Goal: Task Accomplishment & Management: Complete application form

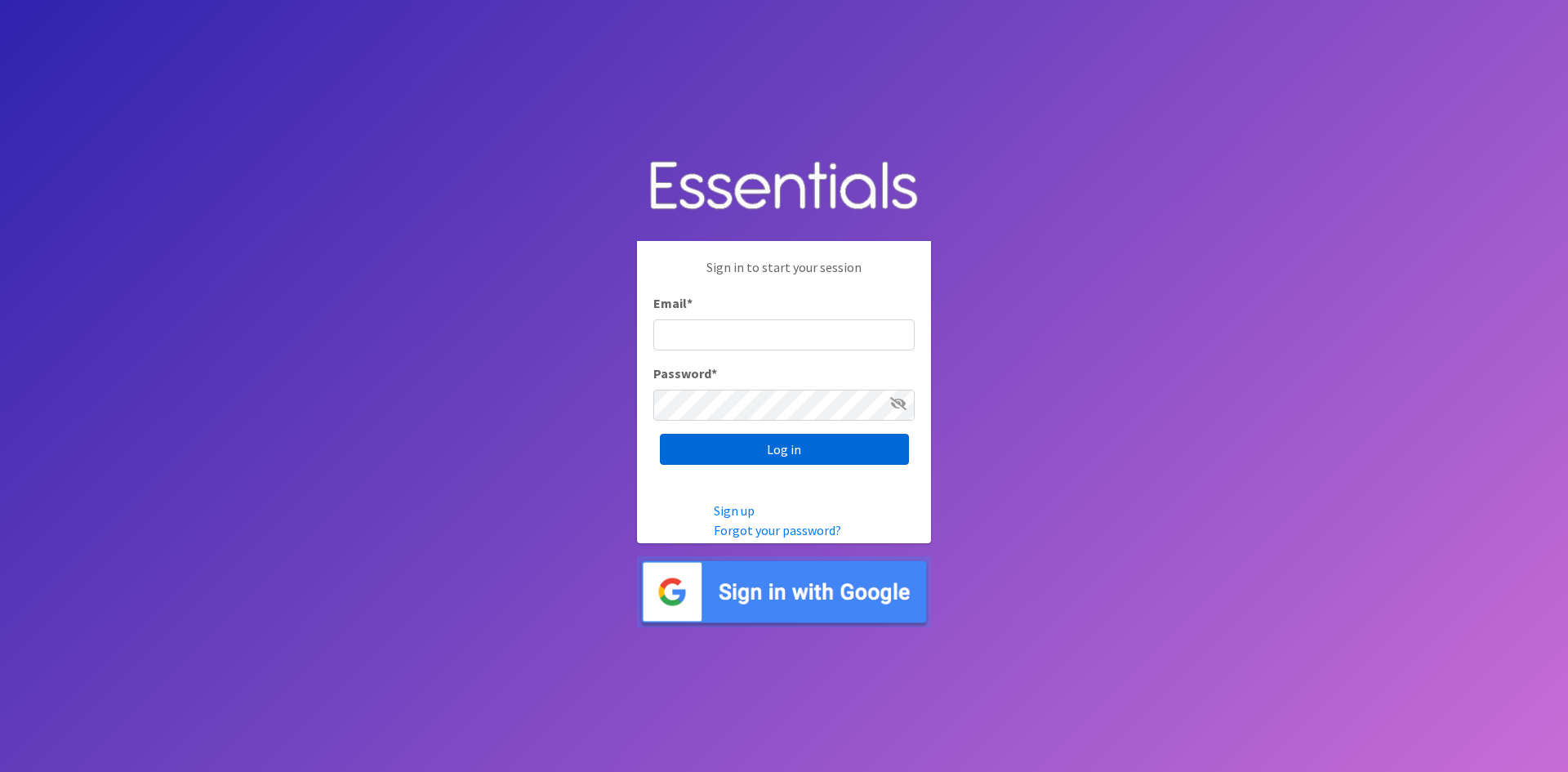
type input "[EMAIL_ADDRESS][DOMAIN_NAME]"
click at [777, 445] on input "Log in" at bounding box center [784, 450] width 249 height 31
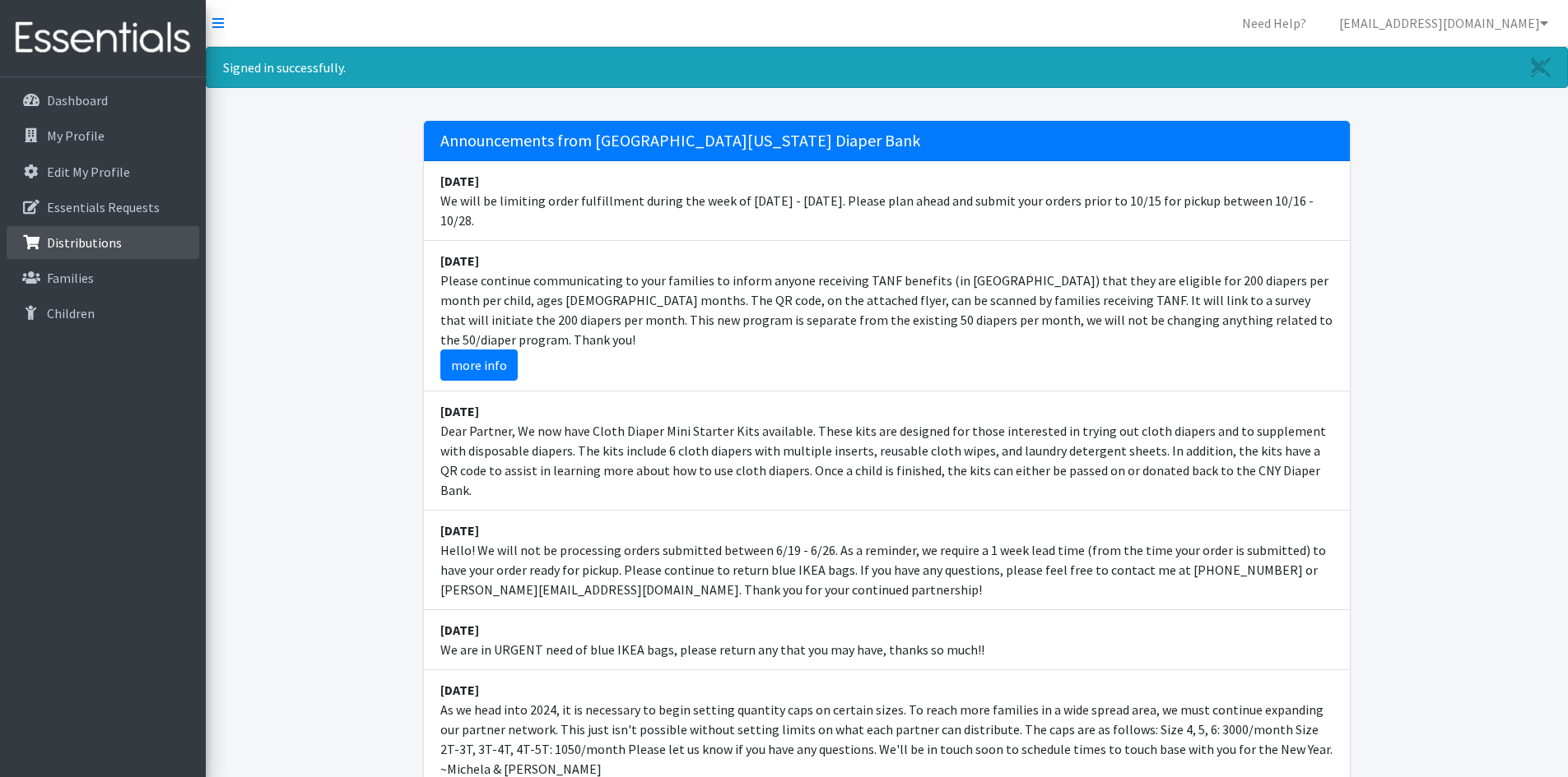
click at [123, 239] on link "Distributions" at bounding box center [102, 242] width 192 height 32
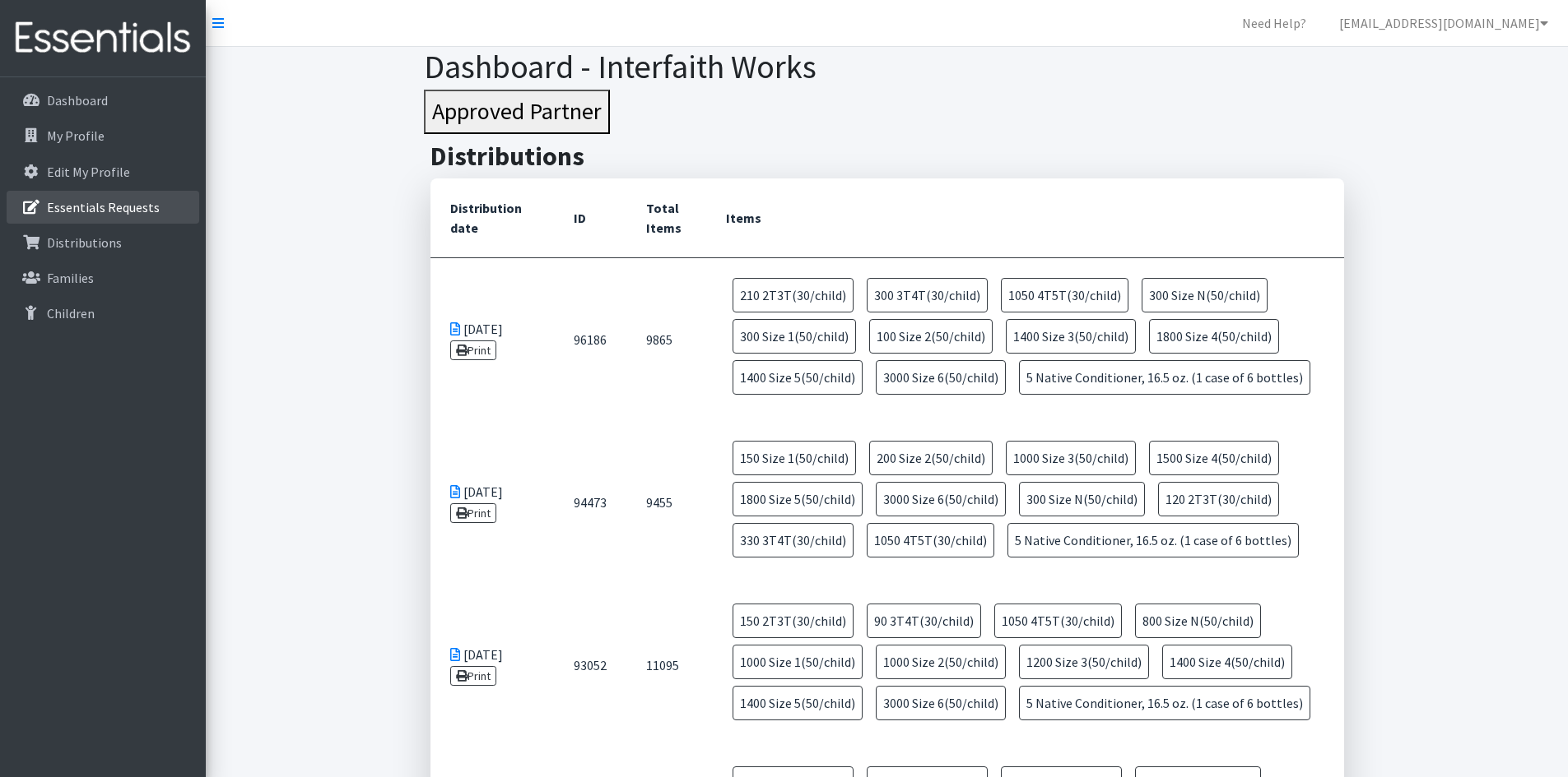
click at [88, 205] on p "Essentials Requests" at bounding box center [103, 207] width 112 height 17
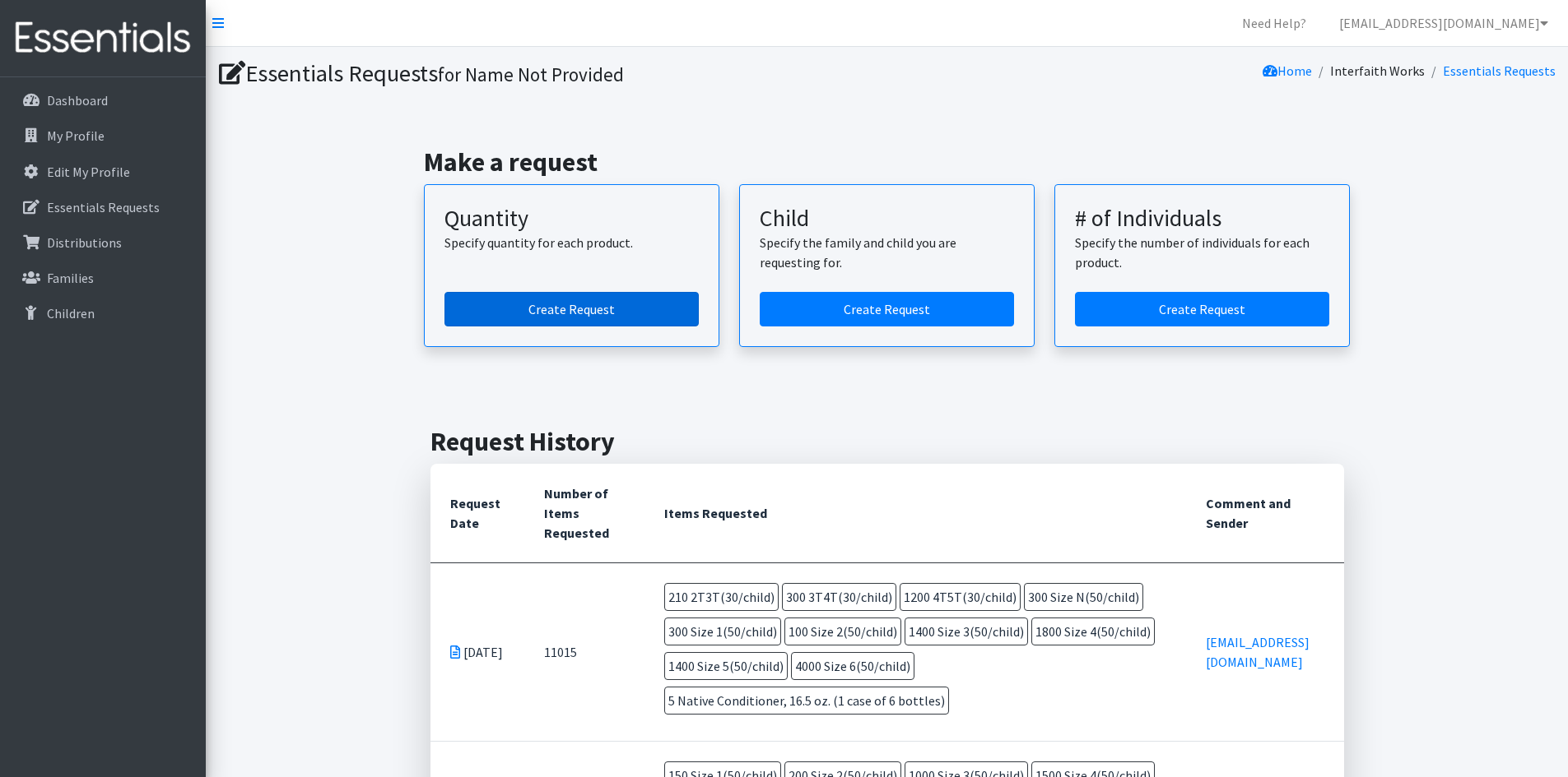
click at [628, 310] on link "Create Request" at bounding box center [572, 309] width 255 height 34
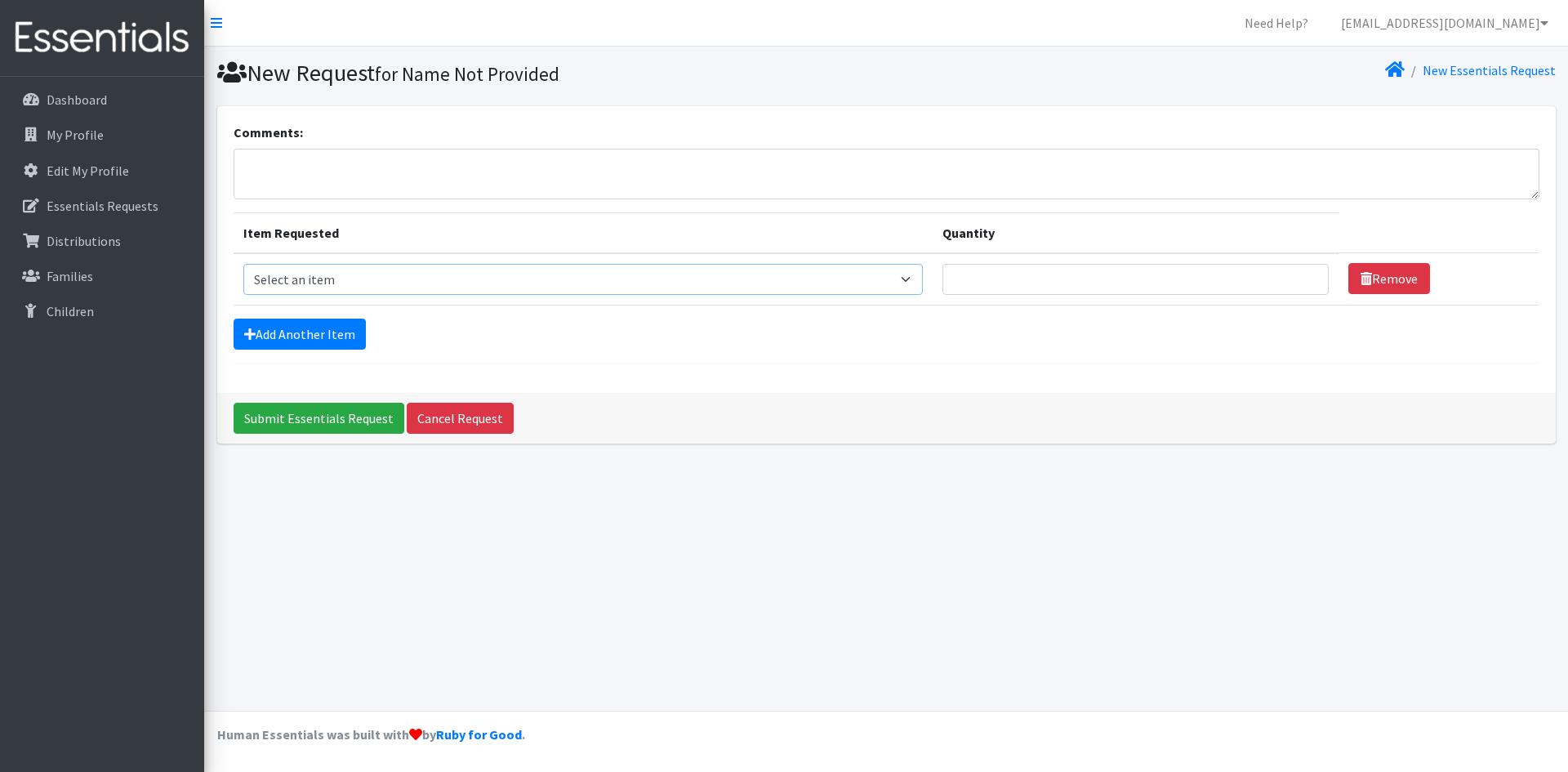
click at [366, 275] on select "Select an item 2T3T(30/child) 3T4T(30/child) 4T5T(30/child) Cloth Diaper Kit (s…" at bounding box center [584, 279] width 680 height 31
select select "939"
click at [243, 264] on select "Select an item 2T3T(30/child) 3T4T(30/child) 4T5T(30/child) Cloth Diaper Kit (s…" at bounding box center [584, 279] width 680 height 31
click at [345, 325] on link "Add Another Item" at bounding box center [300, 335] width 133 height 31
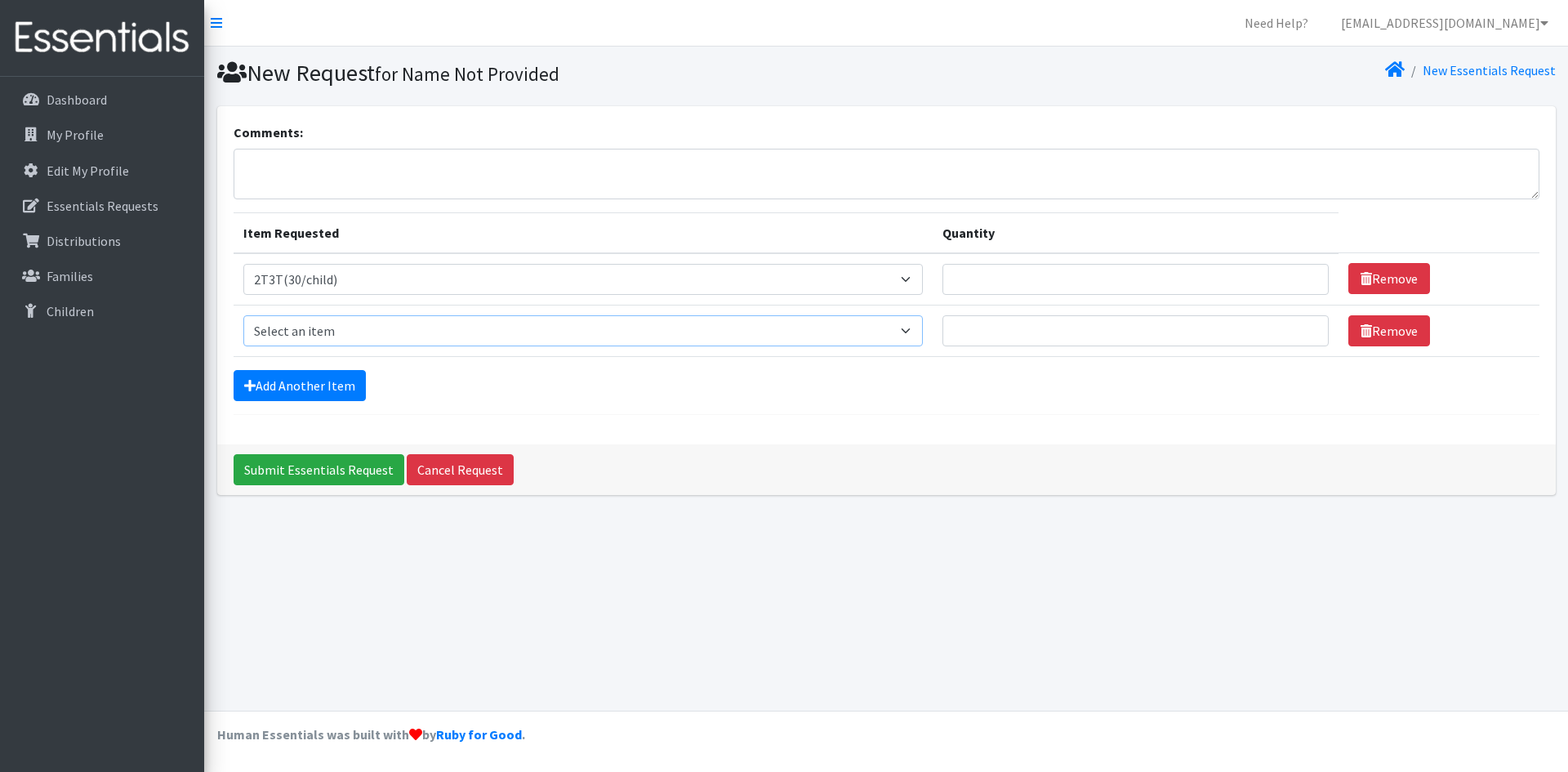
click at [348, 329] on select "Select an item 2T3T(30/child) 3T4T(30/child) 4T5T(30/child) Cloth Diaper Kit (s…" at bounding box center [584, 331] width 680 height 31
select select "941"
click at [243, 315] on select "Select an item 2T3T(30/child) 3T4T(30/child) 4T5T(30/child) Cloth Diaper Kit (s…" at bounding box center [584, 331] width 680 height 31
click at [326, 384] on link "Add Another Item" at bounding box center [300, 386] width 133 height 31
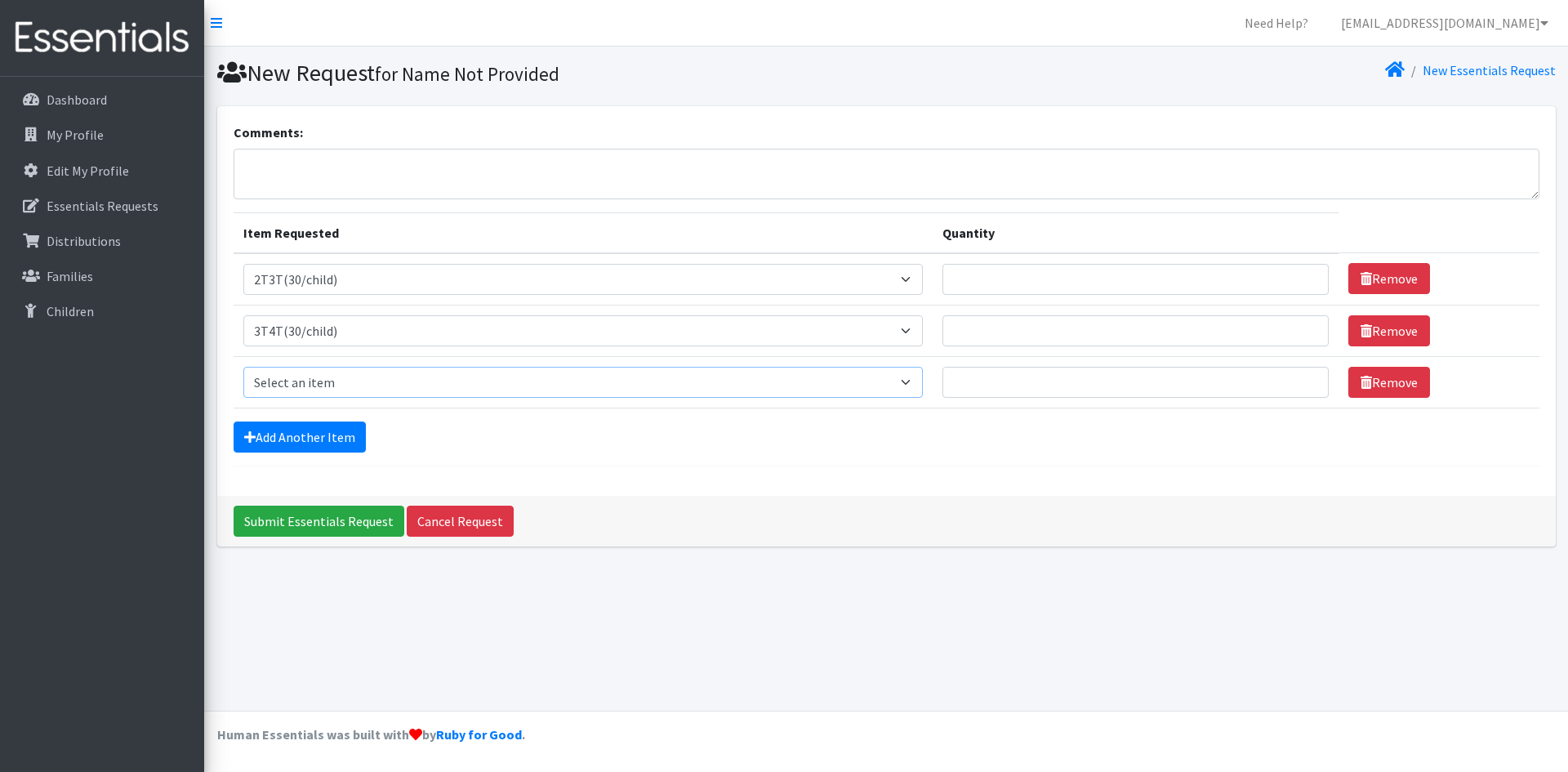
click at [341, 388] on select "Select an item 2T3T(30/child) 3T4T(30/child) 4T5T(30/child) Cloth Diaper Kit (s…" at bounding box center [584, 383] width 680 height 31
select select "953"
click at [243, 367] on select "Select an item 2T3T(30/child) 3T4T(30/child) 4T5T(30/child) Cloth Diaper Kit (s…" at bounding box center [584, 383] width 680 height 31
click at [334, 427] on link "Add Another Item" at bounding box center [300, 437] width 133 height 31
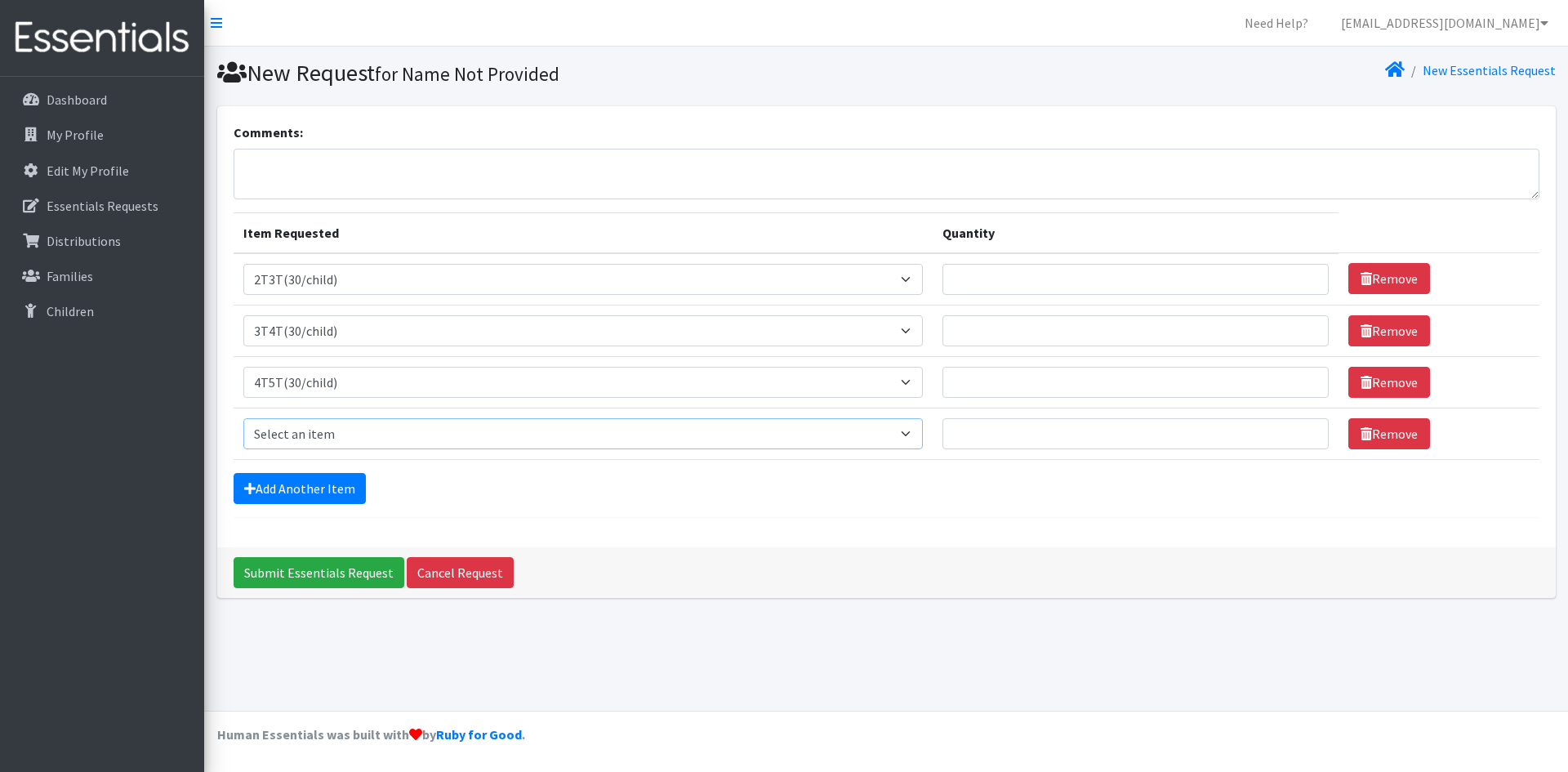
click at [357, 434] on select "Select an item 2T3T(30/child) 3T4T(30/child) 4T5T(30/child) Cloth Diaper Kit (s…" at bounding box center [584, 434] width 680 height 31
select select "950"
click at [243, 419] on select "Select an item 2T3T(30/child) 3T4T(30/child) 4T5T(30/child) Cloth Diaper Kit (s…" at bounding box center [584, 434] width 680 height 31
click at [346, 484] on link "Add Another Item" at bounding box center [300, 489] width 133 height 31
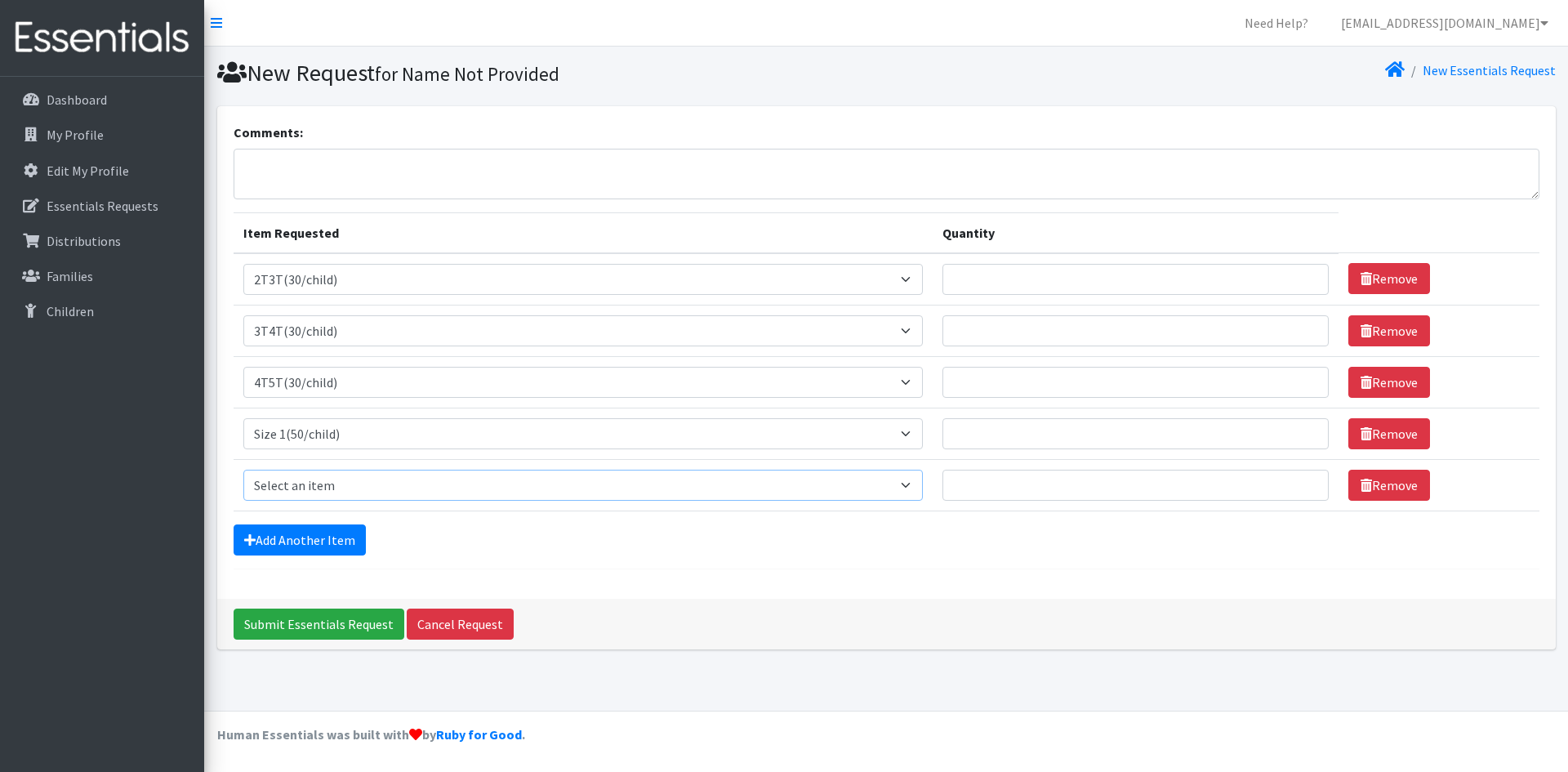
drag, startPoint x: 356, startPoint y: 485, endPoint x: 356, endPoint y: 470, distance: 15.0
click at [356, 485] on select "Select an item 2T3T(30/child) 3T4T(30/child) 4T5T(30/child) Cloth Diaper Kit (s…" at bounding box center [584, 486] width 680 height 31
select select "951"
click at [243, 470] on select "Select an item 2T3T(30/child) 3T4T(30/child) 4T5T(30/child) Cloth Diaper Kit (s…" at bounding box center [584, 486] width 680 height 31
click at [323, 534] on link "Add Another Item" at bounding box center [300, 540] width 133 height 31
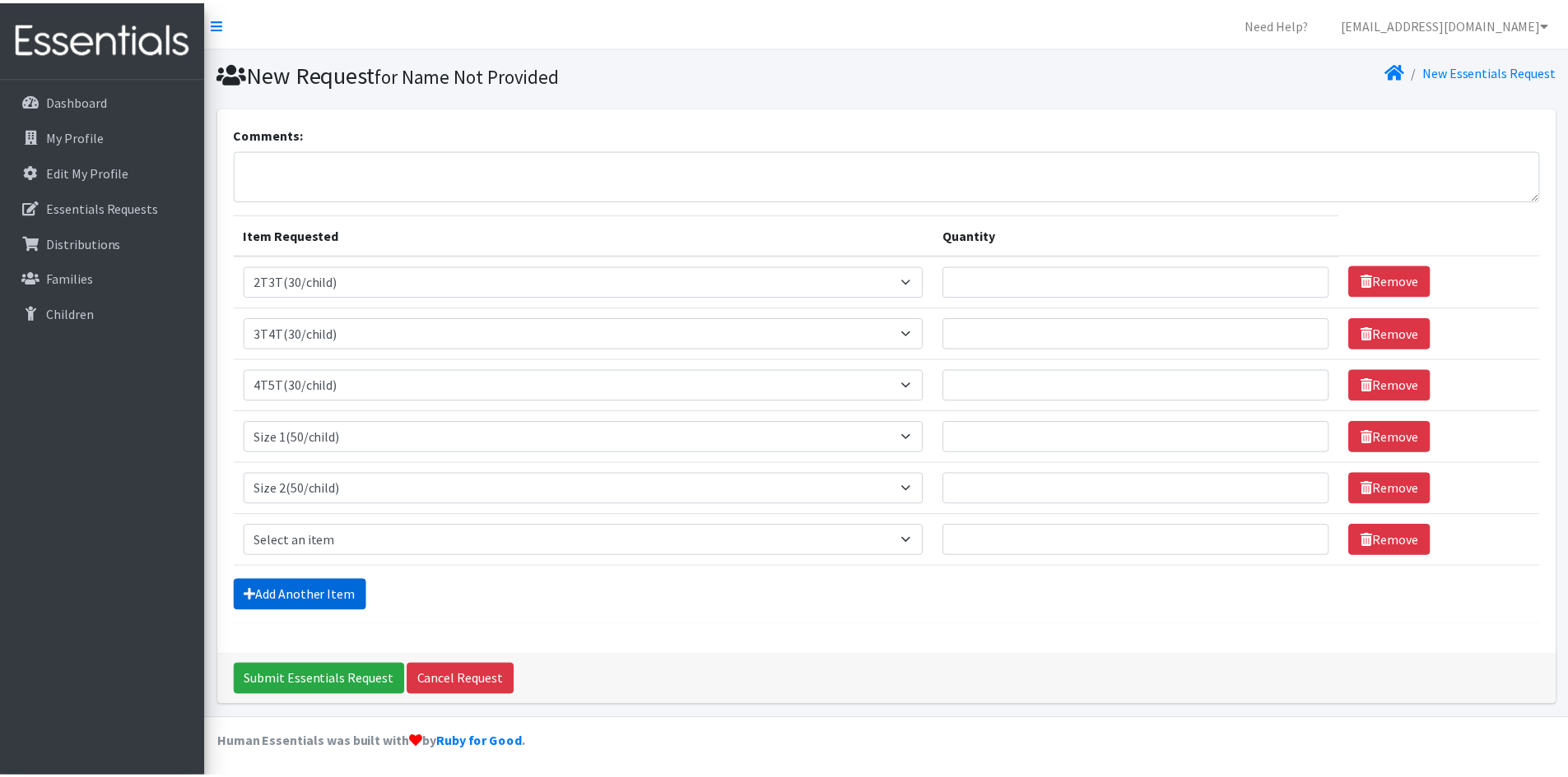
scroll to position [4, 0]
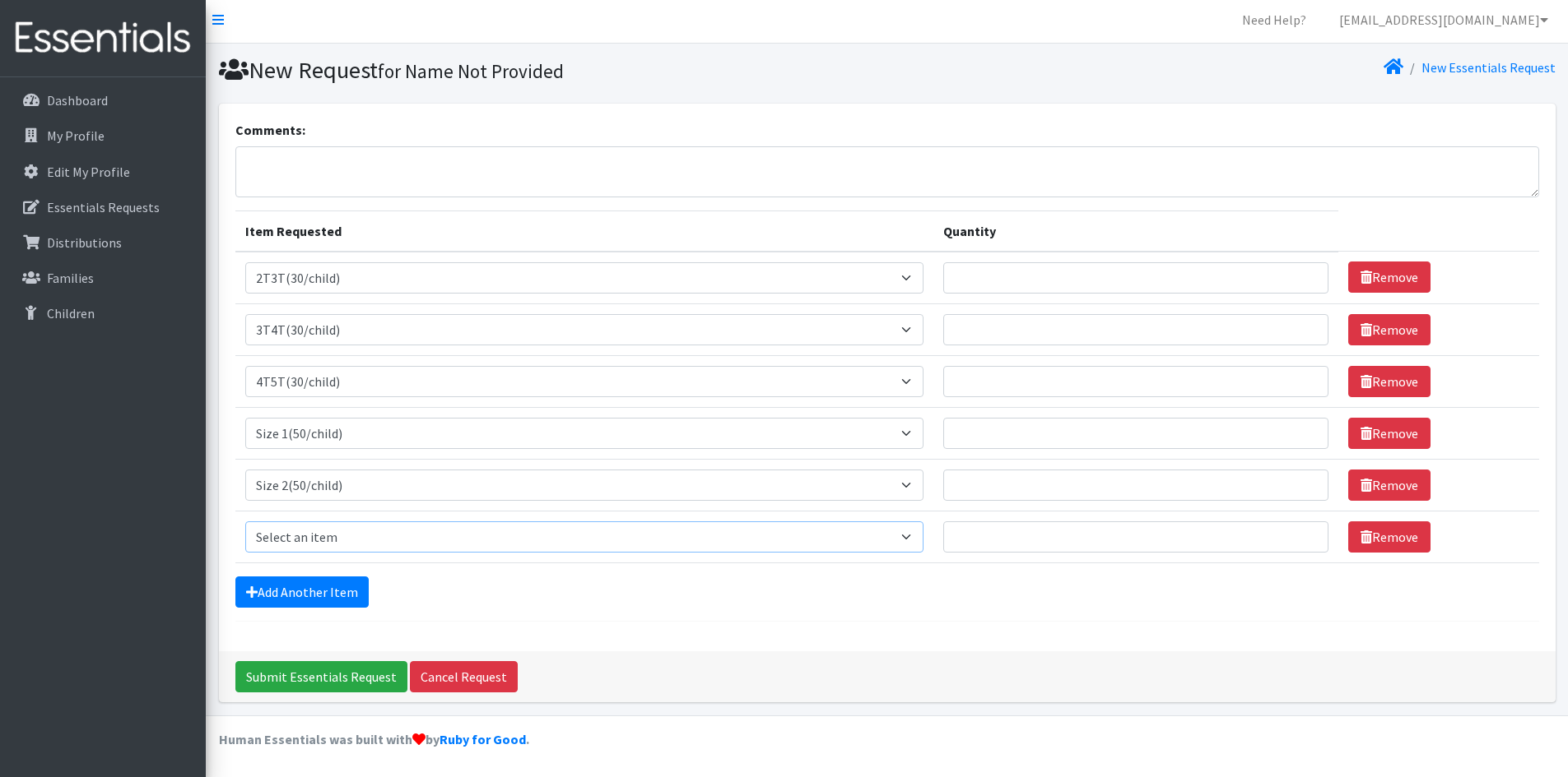
click at [344, 537] on select "Select an item 2T3T(30/child) 3T4T(30/child) 4T5T(30/child) Cloth Diaper Kit (s…" at bounding box center [584, 537] width 679 height 32
select select "954"
click at [245, 522] on select "Select an item 2T3T(30/child) 3T4T(30/child) 4T5T(30/child) Cloth Diaper Kit (s…" at bounding box center [584, 537] width 679 height 32
click at [323, 589] on link "Add Another Item" at bounding box center [302, 592] width 134 height 32
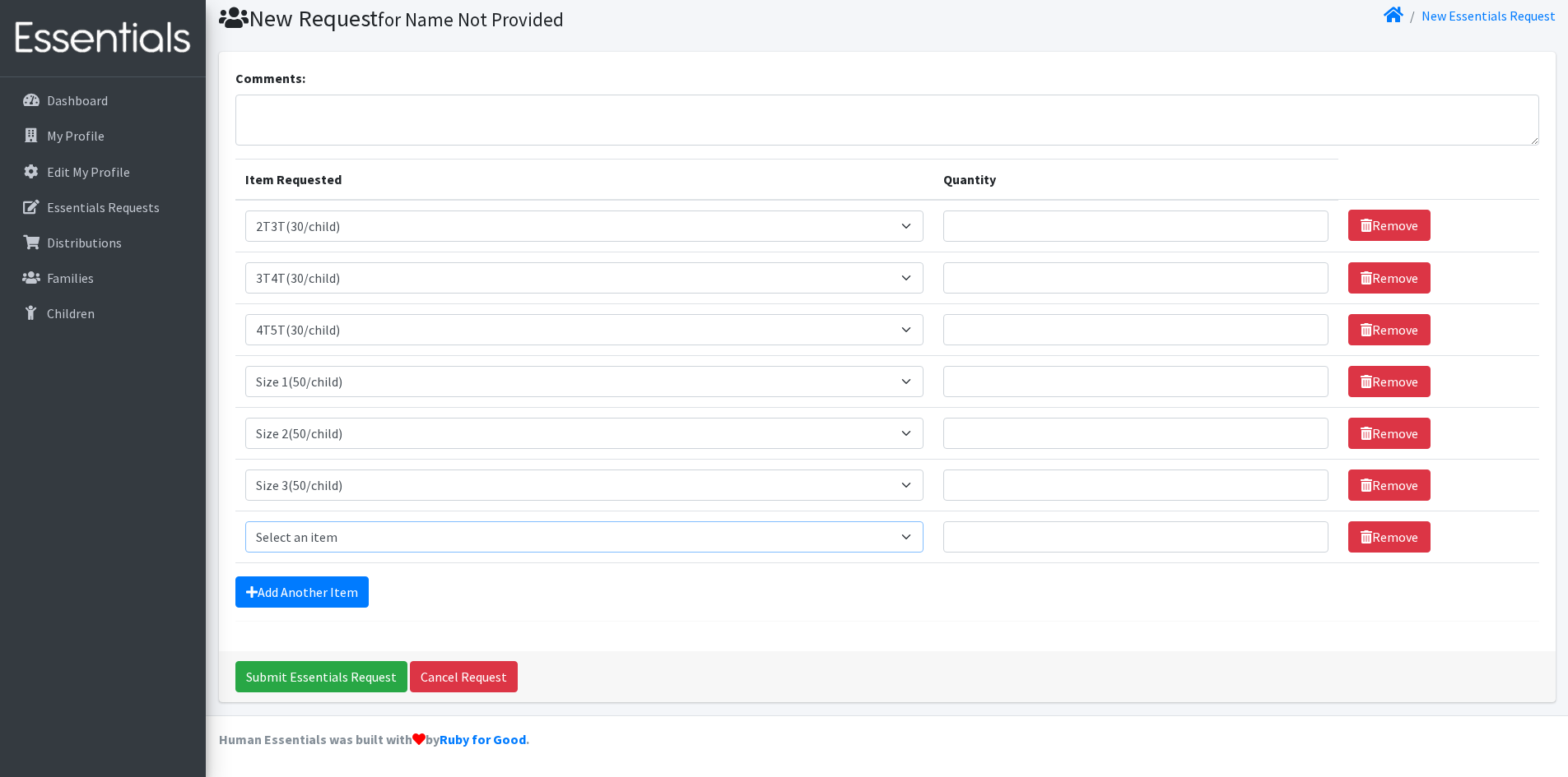
click at [341, 535] on select "Select an item 2T3T(30/child) 3T4T(30/child) 4T5T(30/child) Cloth Diaper Kit (s…" at bounding box center [584, 537] width 679 height 32
select select "963"
click at [245, 522] on select "Select an item 2T3T(30/child) 3T4T(30/child) 4T5T(30/child) Cloth Diaper Kit (s…" at bounding box center [584, 537] width 679 height 32
click at [324, 584] on link "Add Another Item" at bounding box center [302, 592] width 134 height 32
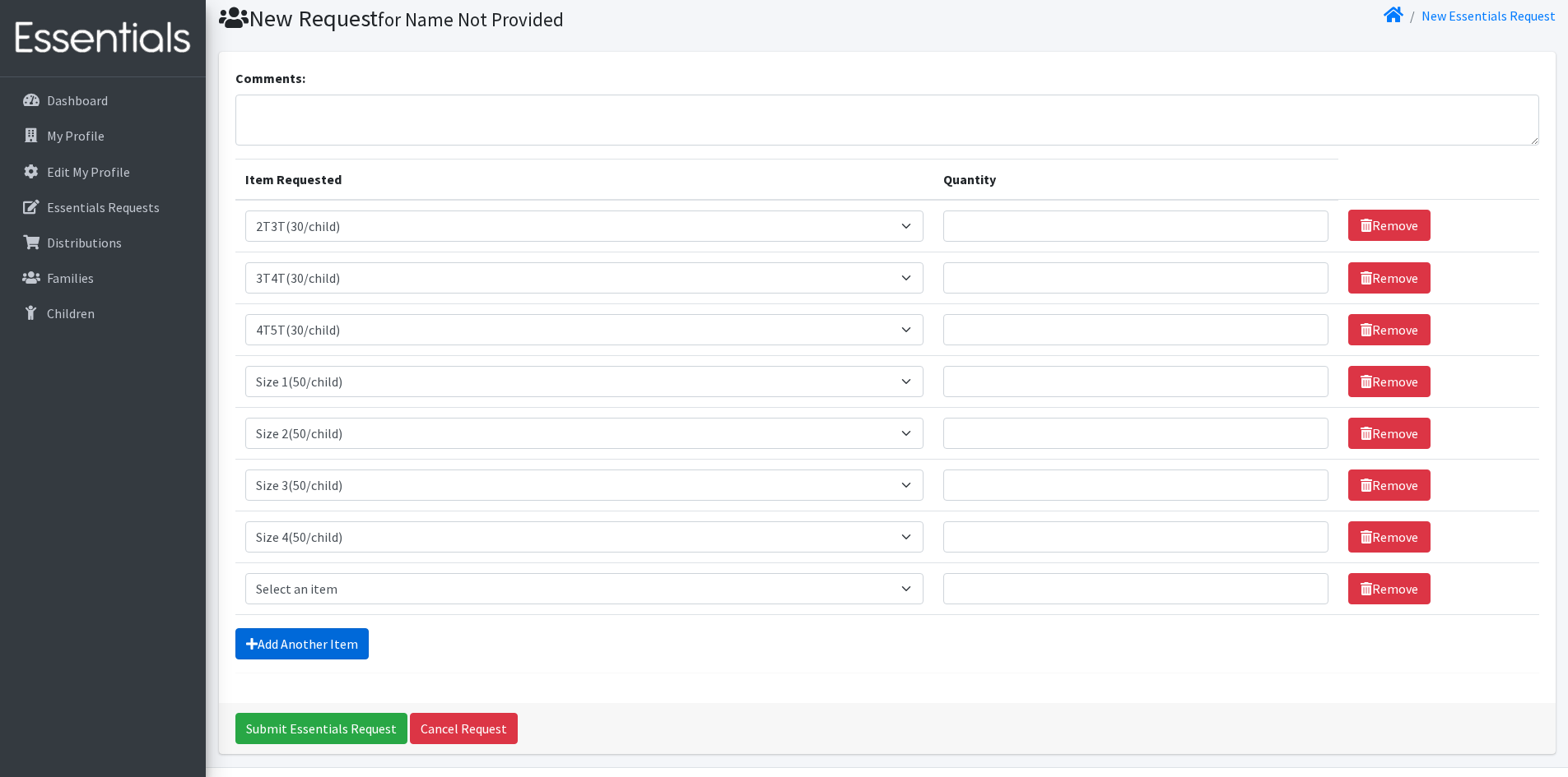
scroll to position [107, 0]
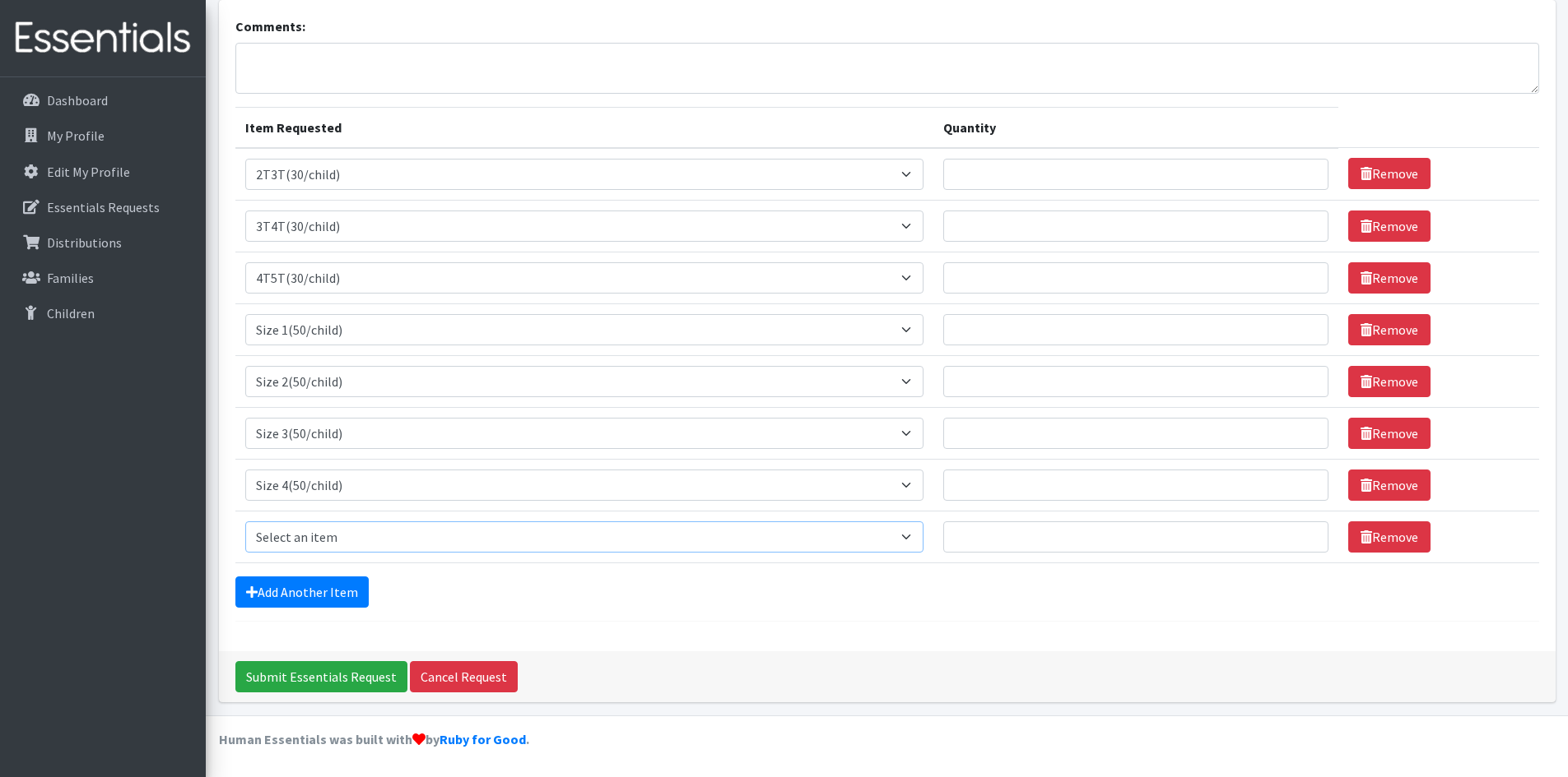
click at [344, 531] on select "Select an item 2T3T(30/child) 3T4T(30/child) 4T5T(30/child) Cloth Diaper Kit (s…" at bounding box center [584, 537] width 679 height 32
select select "964"
click at [245, 522] on select "Select an item 2T3T(30/child) 3T4T(30/child) 4T5T(30/child) Cloth Diaper Kit (s…" at bounding box center [584, 537] width 679 height 32
click at [341, 583] on link "Add Another Item" at bounding box center [302, 592] width 134 height 32
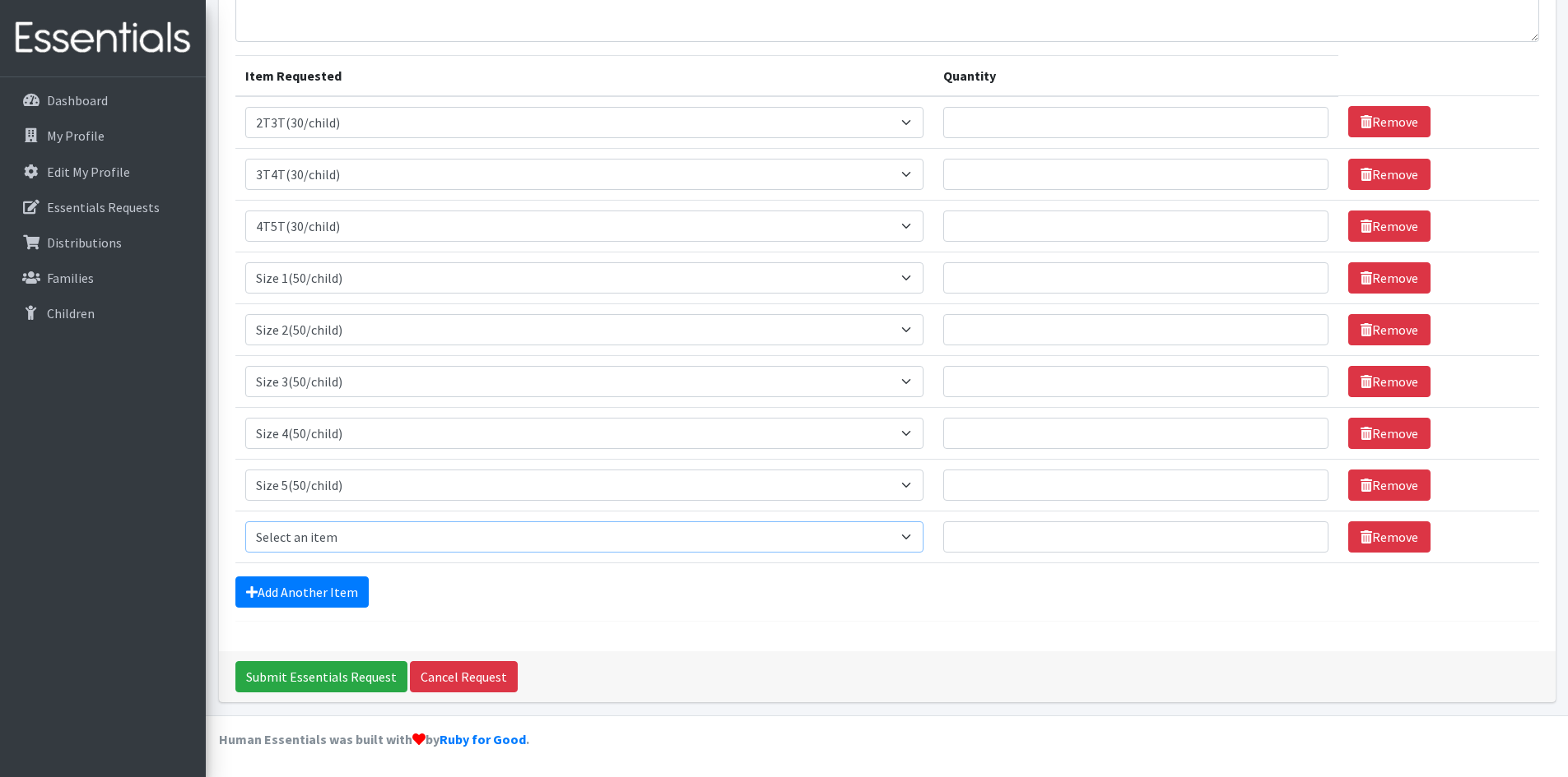
drag, startPoint x: 357, startPoint y: 538, endPoint x: 356, endPoint y: 525, distance: 13.0
click at [357, 538] on select "Select an item 2T3T(30/child) 3T4T(30/child) 4T5T(30/child) Cloth Diaper Kit (s…" at bounding box center [584, 537] width 679 height 32
select select "966"
click at [245, 522] on select "Select an item 2T3T(30/child) 3T4T(30/child) 4T5T(30/child) Cloth Diaper Kit (s…" at bounding box center [584, 537] width 679 height 32
click at [345, 585] on link "Add Another Item" at bounding box center [302, 592] width 134 height 32
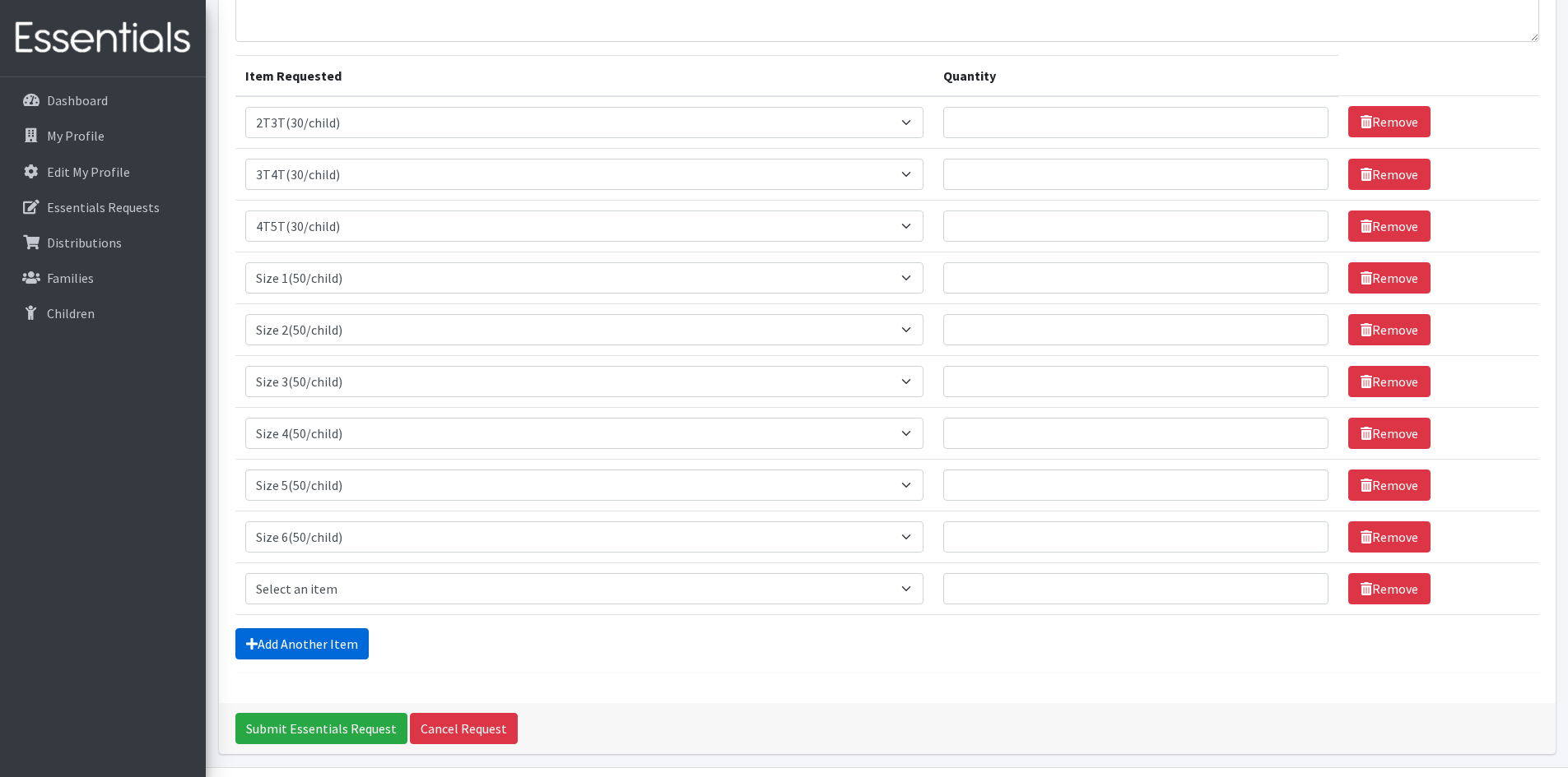
scroll to position [211, 0]
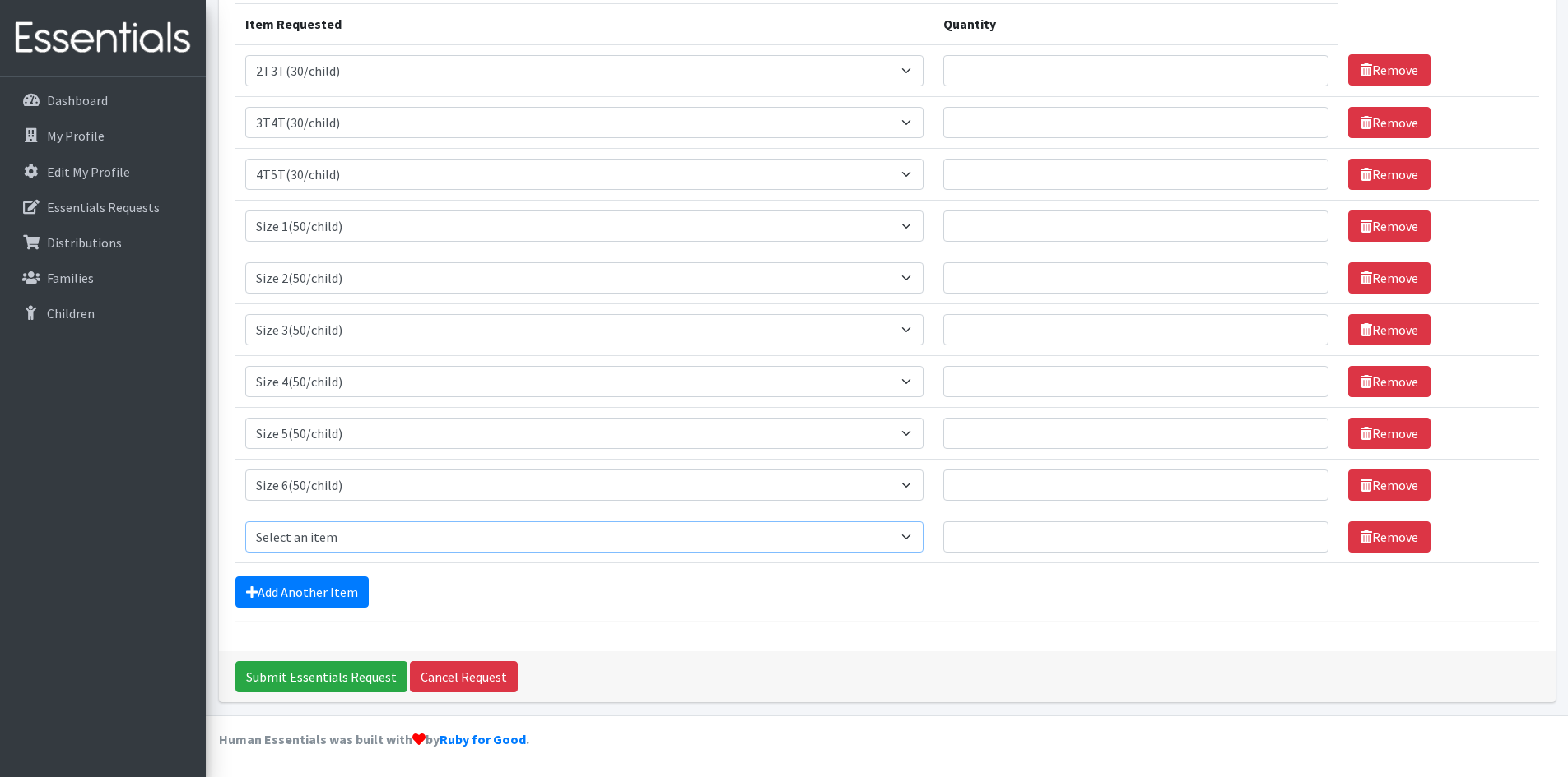
click at [354, 532] on select "Select an item 2T3T(30/child) 3T4T(30/child) 4T5T(30/child) Cloth Diaper Kit (s…" at bounding box center [584, 537] width 679 height 32
select select "961"
click at [245, 522] on select "Select an item 2T3T(30/child) 3T4T(30/child) 4T5T(30/child) Cloth Diaper Kit (s…" at bounding box center [584, 537] width 679 height 32
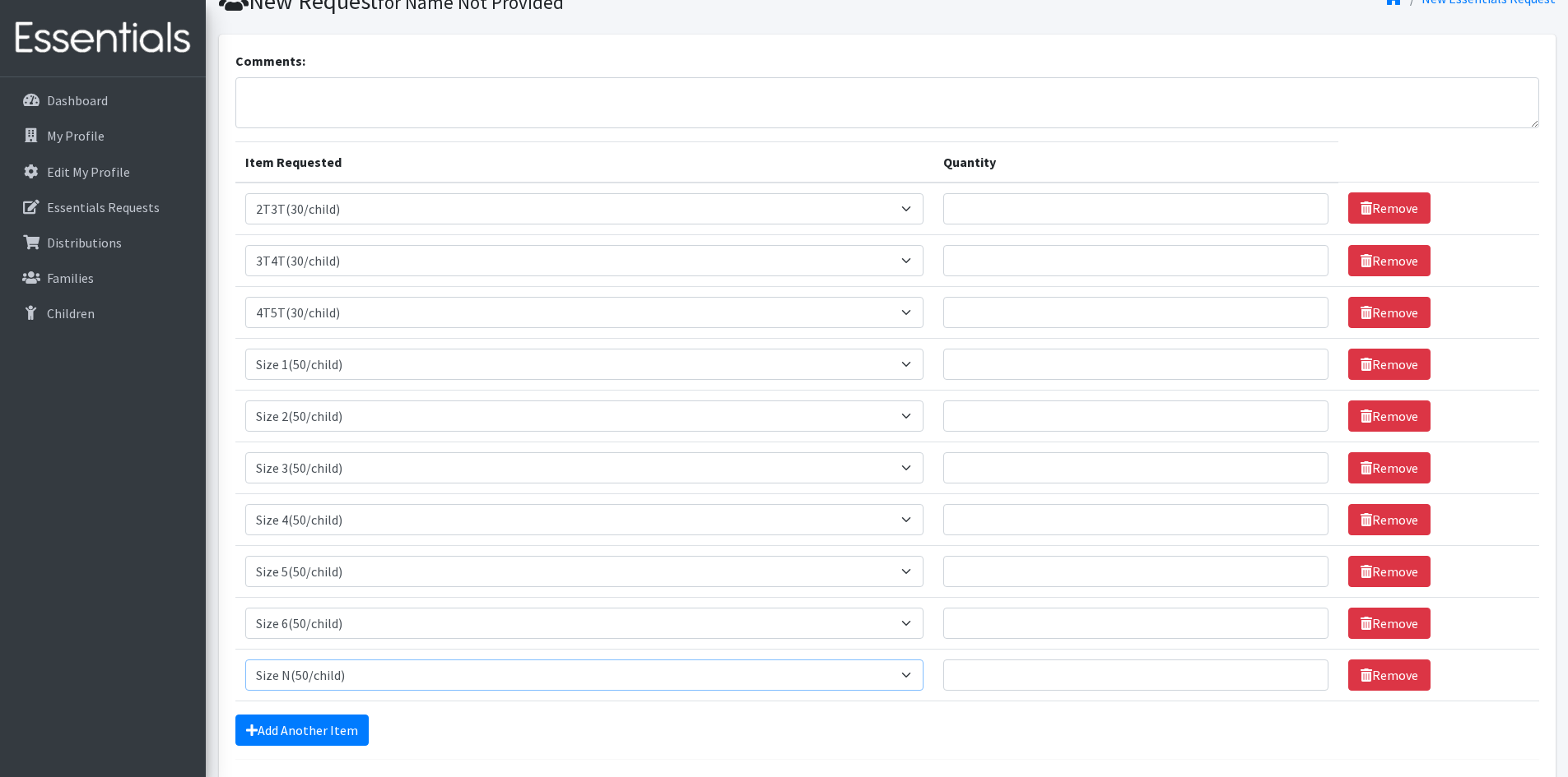
scroll to position [71, 0]
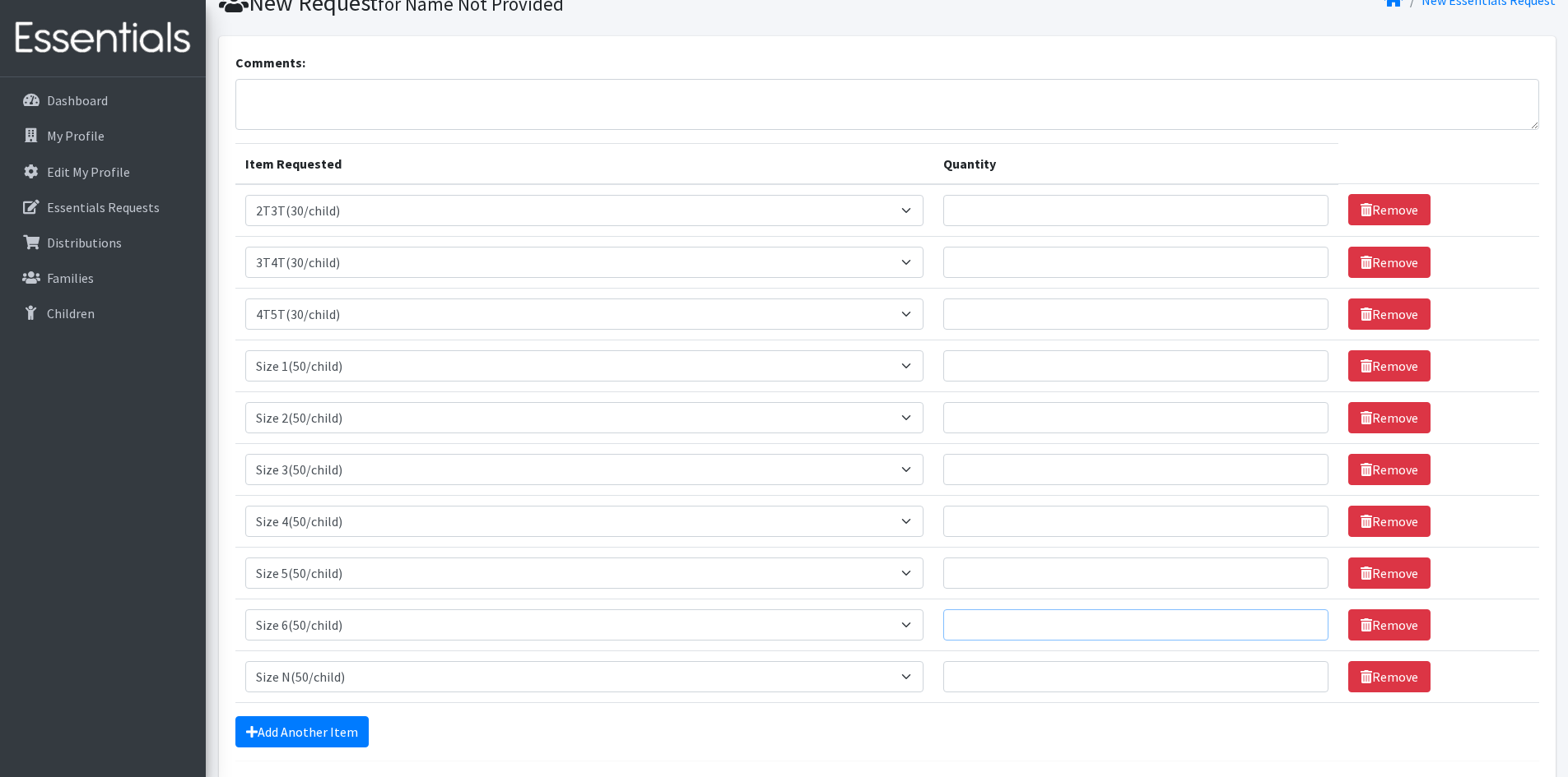
click at [1001, 632] on input "Quantity" at bounding box center [1136, 626] width 385 height 32
type input "4000"
click at [1005, 728] on div "Add Another Item" at bounding box center [887, 732] width 1304 height 32
click at [987, 574] on input "Quantity" at bounding box center [1136, 574] width 385 height 32
type input "4000"
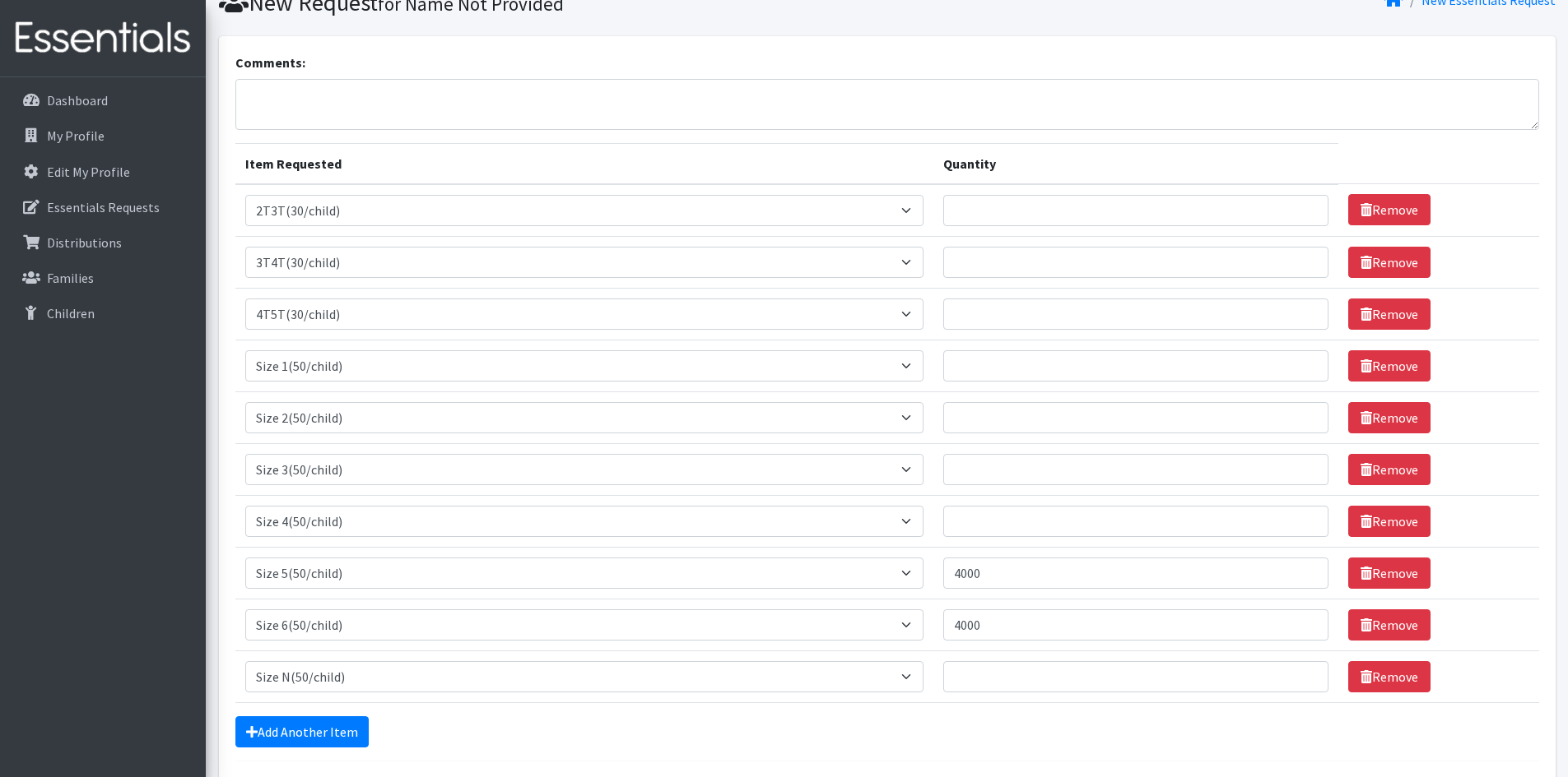
click at [1012, 731] on div "Add Another Item" at bounding box center [887, 732] width 1304 height 32
click at [986, 307] on input "Quantity" at bounding box center [1136, 315] width 385 height 32
type input "1200"
click at [1512, 201] on td "Remove" at bounding box center [1438, 211] width 200 height 53
click at [1113, 215] on input "Quantity" at bounding box center [1136, 211] width 385 height 32
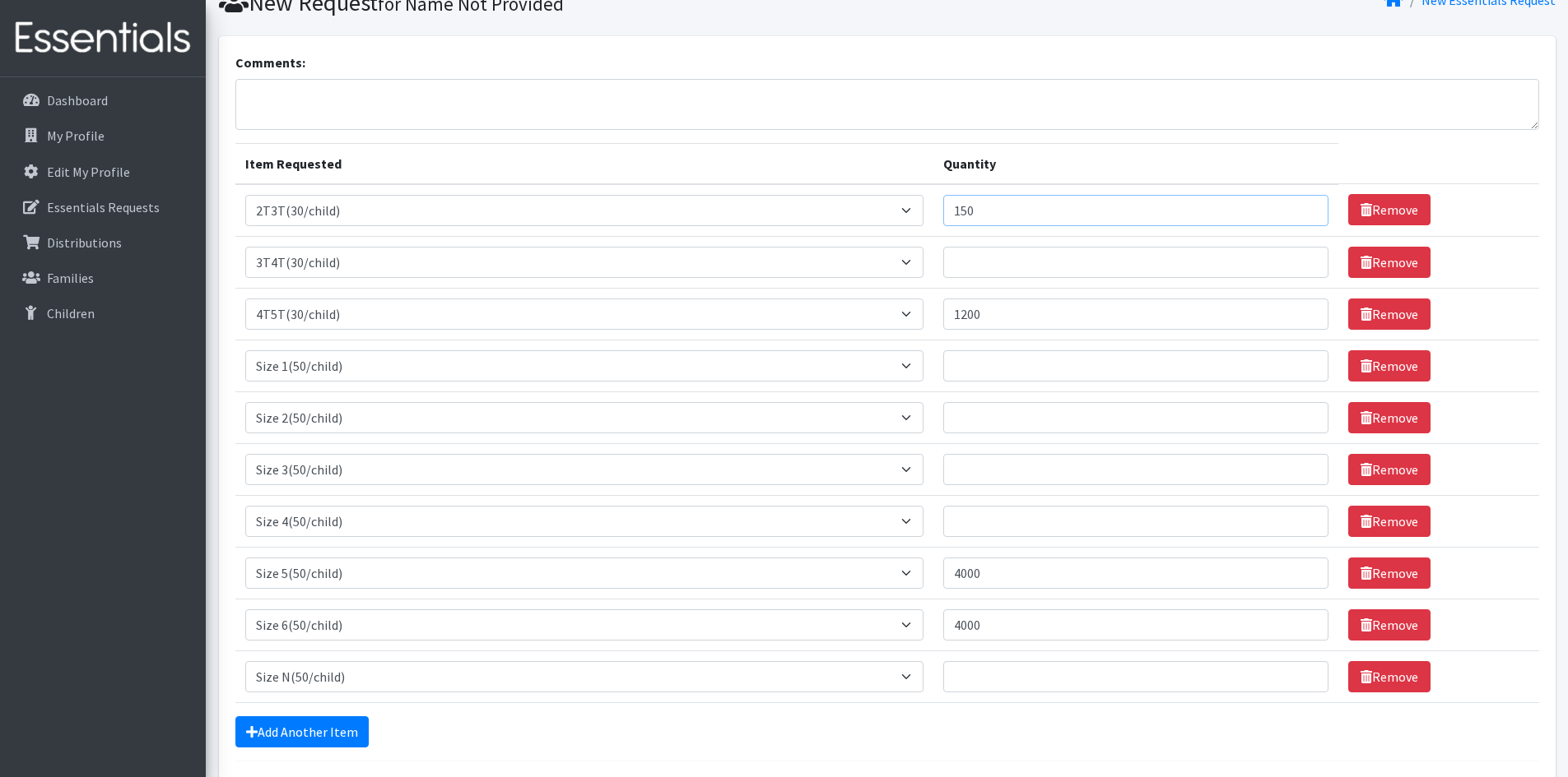
type input "150"
click at [1021, 260] on input "Quantity" at bounding box center [1136, 263] width 385 height 32
type input "210"
click at [1031, 365] on input "Quantity" at bounding box center [1136, 367] width 385 height 32
type input "600"
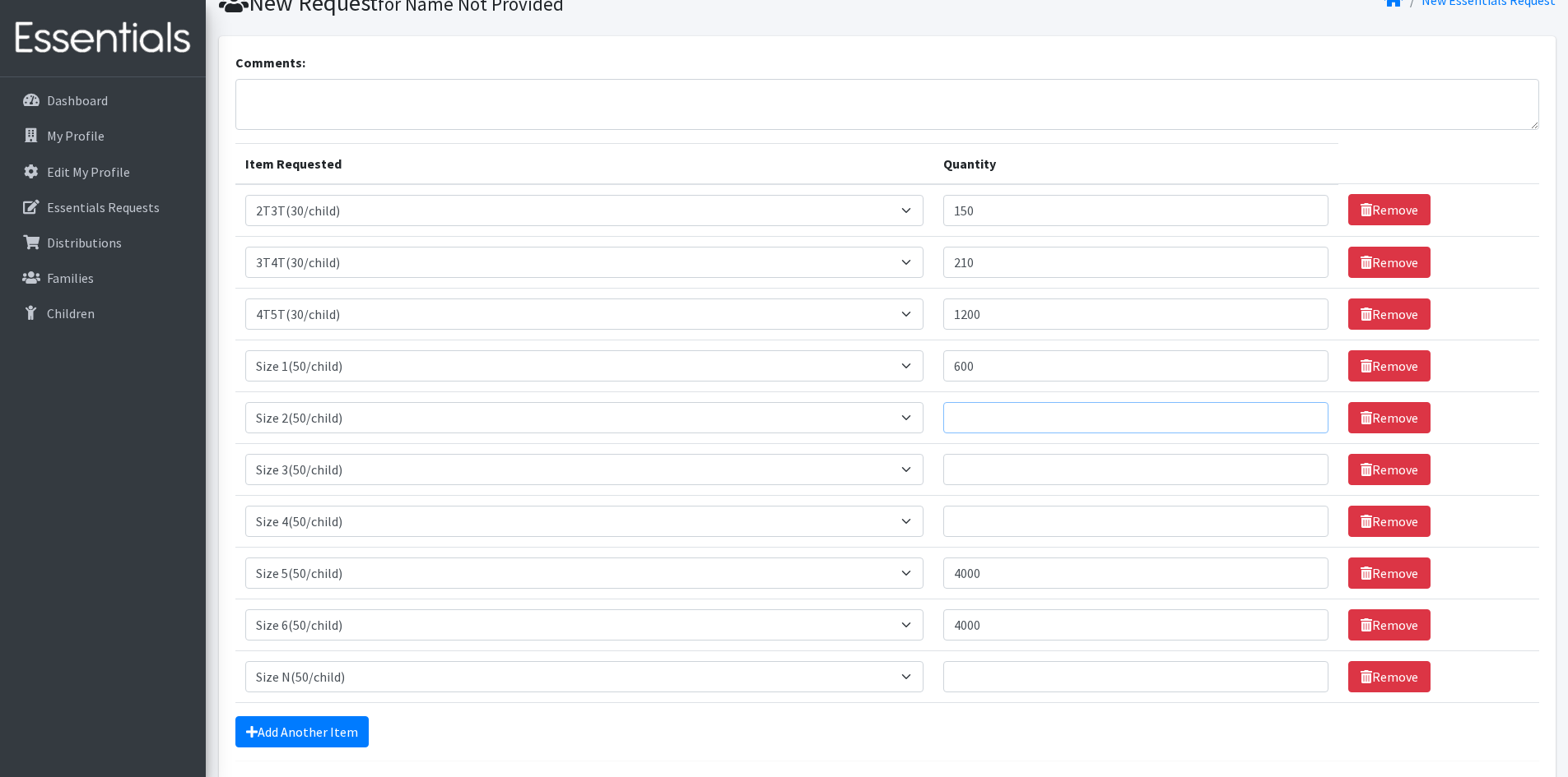
click at [1024, 421] on input "Quantity" at bounding box center [1136, 418] width 385 height 32
click at [995, 365] on input "600" at bounding box center [1136, 367] width 385 height 32
click at [1035, 676] on input "Quantity" at bounding box center [1136, 677] width 385 height 32
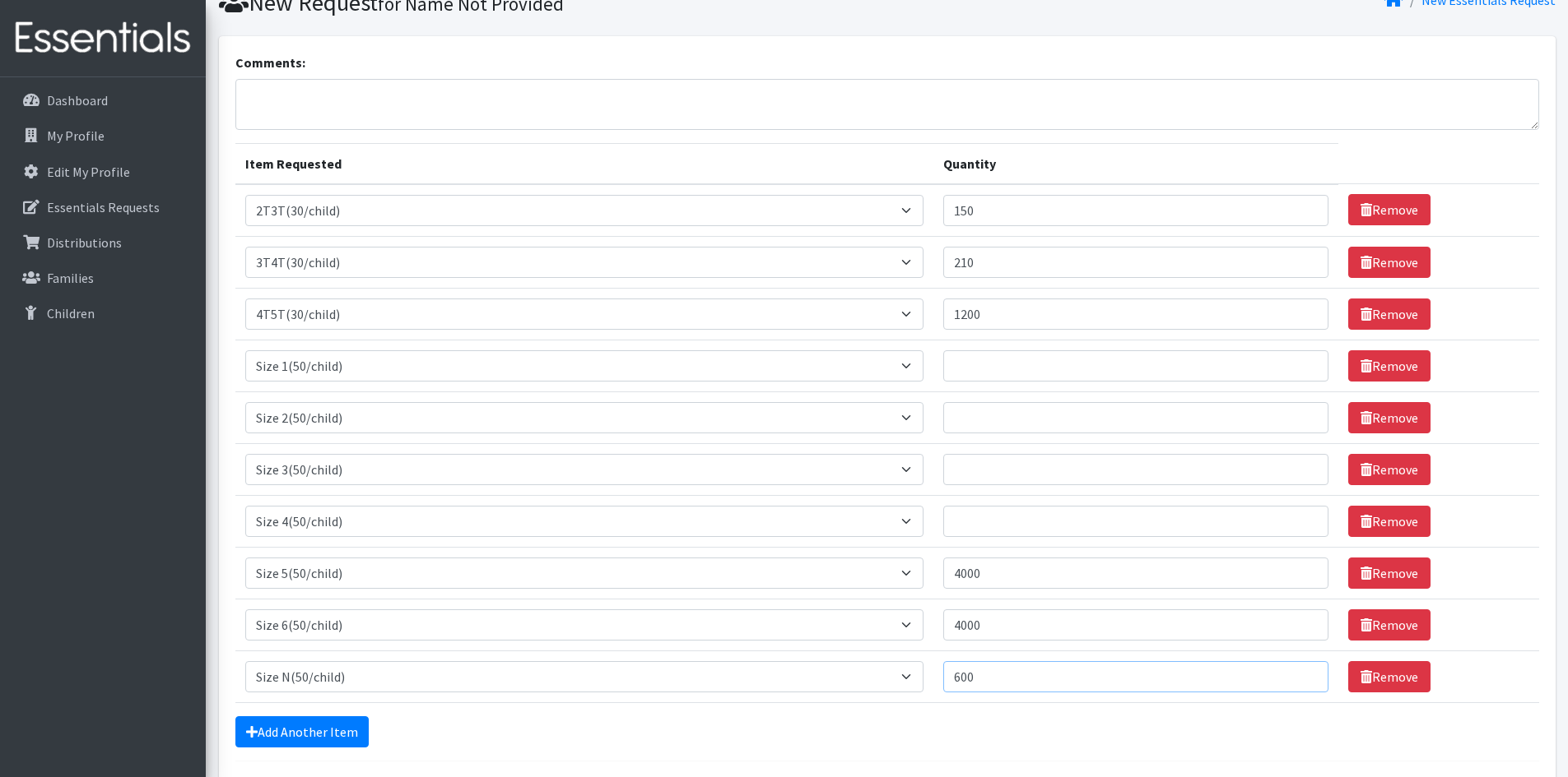
type input "600"
click at [1009, 360] on input "Quantity" at bounding box center [1136, 367] width 385 height 32
type input "550"
click at [979, 414] on input "Quantity" at bounding box center [1136, 418] width 385 height 32
type input "850"
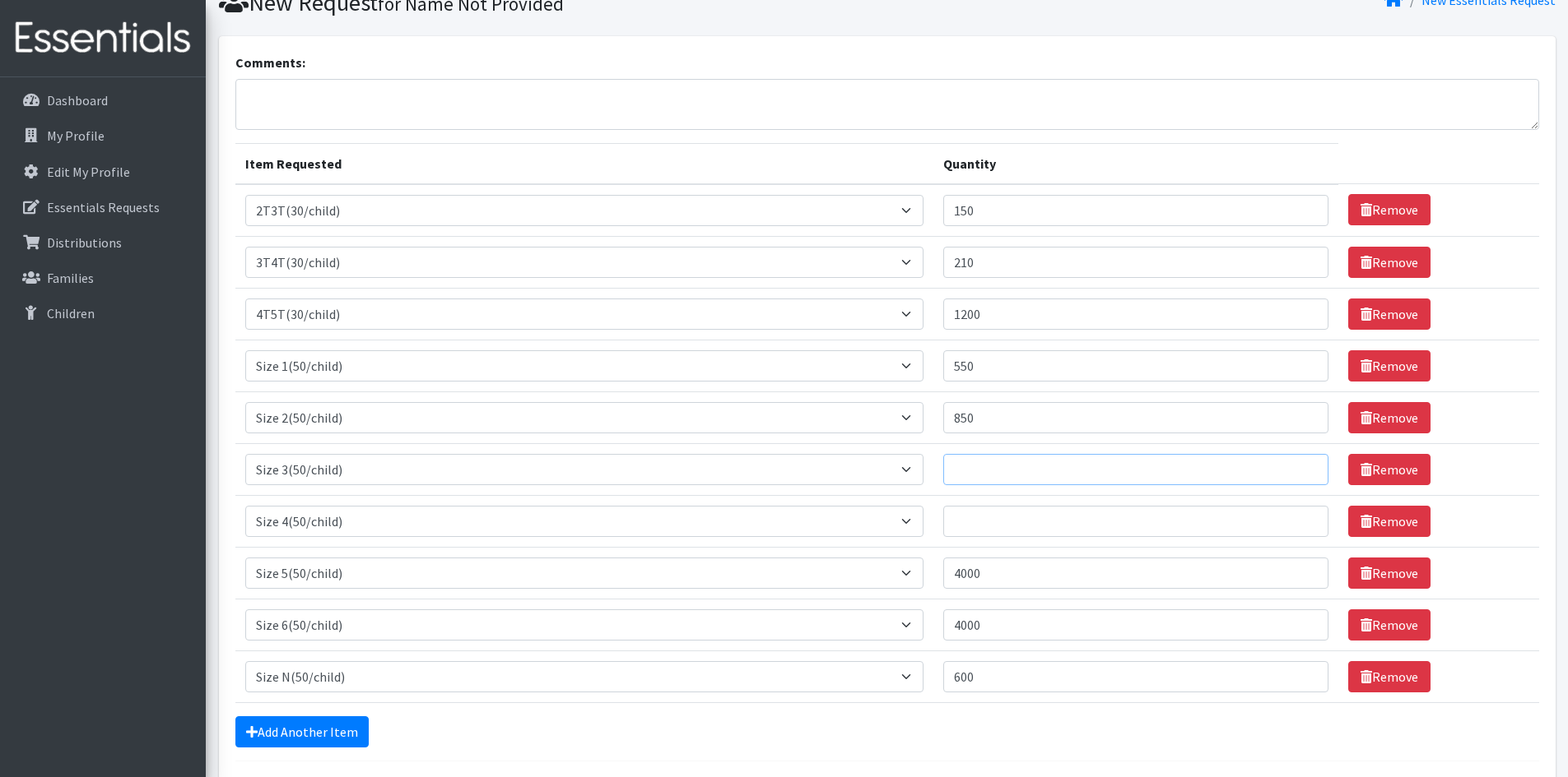
click at [980, 460] on input "Quantity" at bounding box center [1136, 470] width 385 height 32
click at [990, 535] on input "Quantity" at bounding box center [1136, 522] width 385 height 32
click at [979, 473] on input "1550" at bounding box center [1136, 470] width 385 height 32
type input "1600"
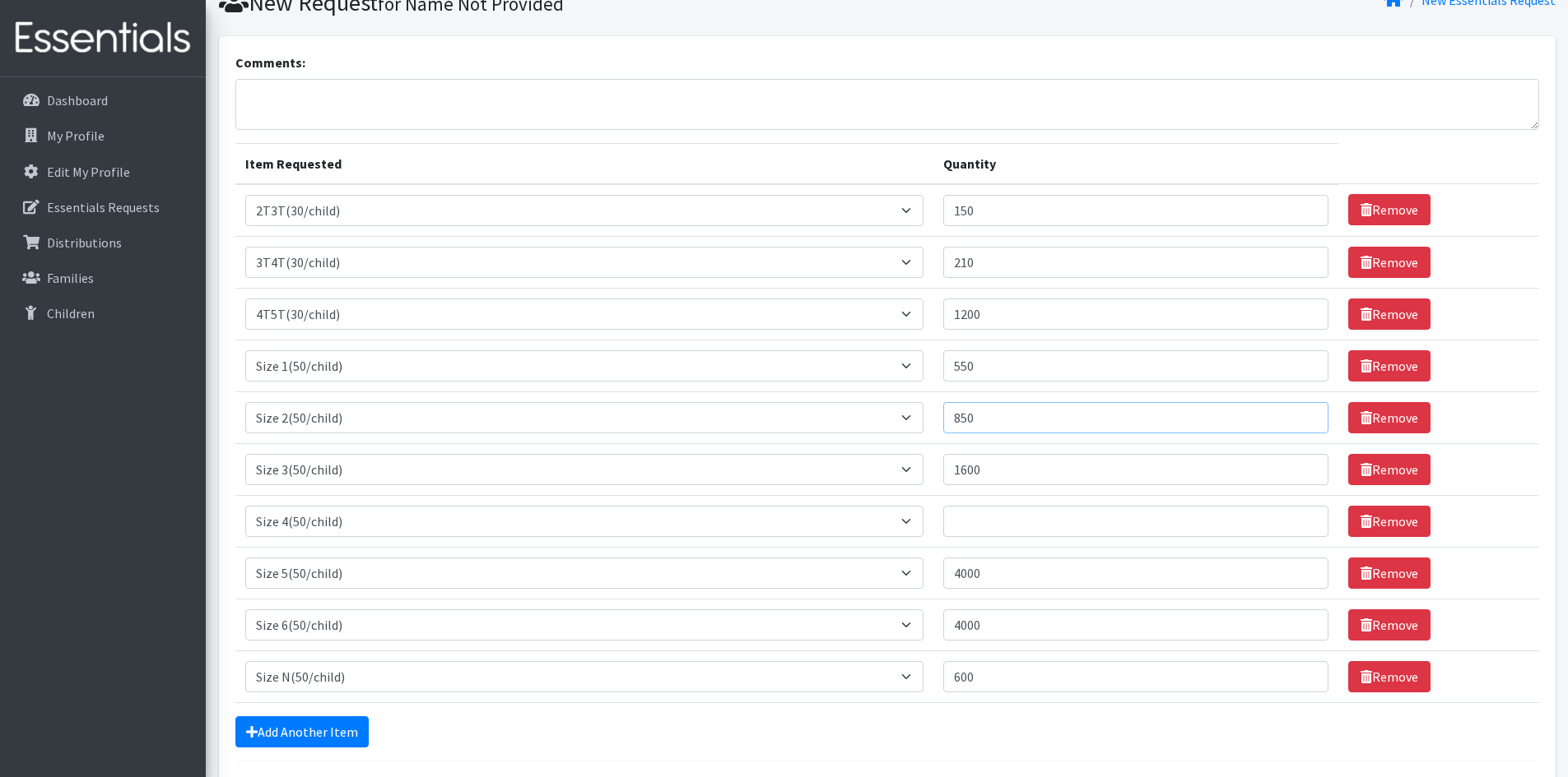
click at [995, 421] on input "850" at bounding box center [1136, 418] width 385 height 32
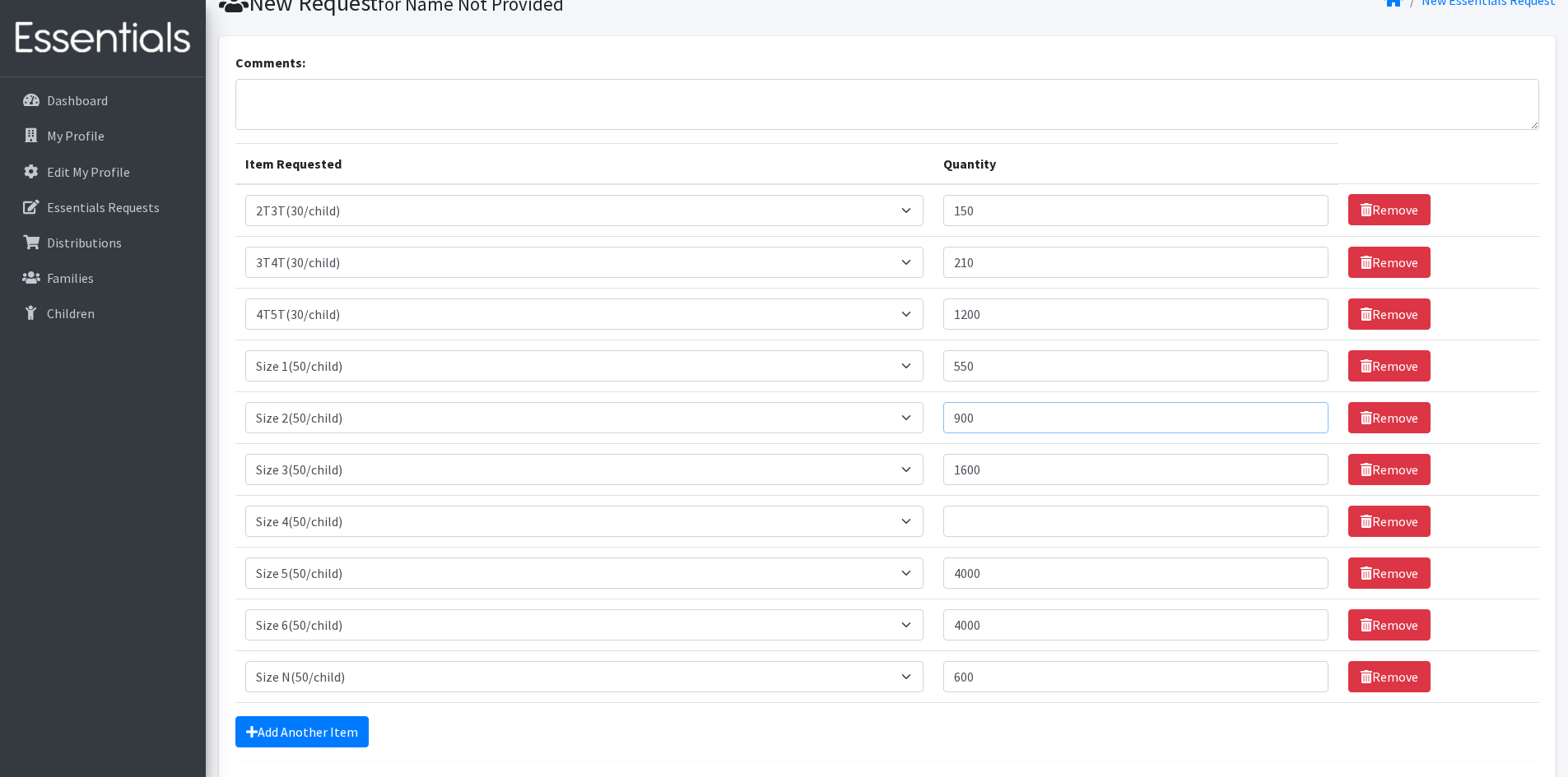
type input "900"
click at [986, 356] on input "550" at bounding box center [1136, 367] width 385 height 32
type input "6"
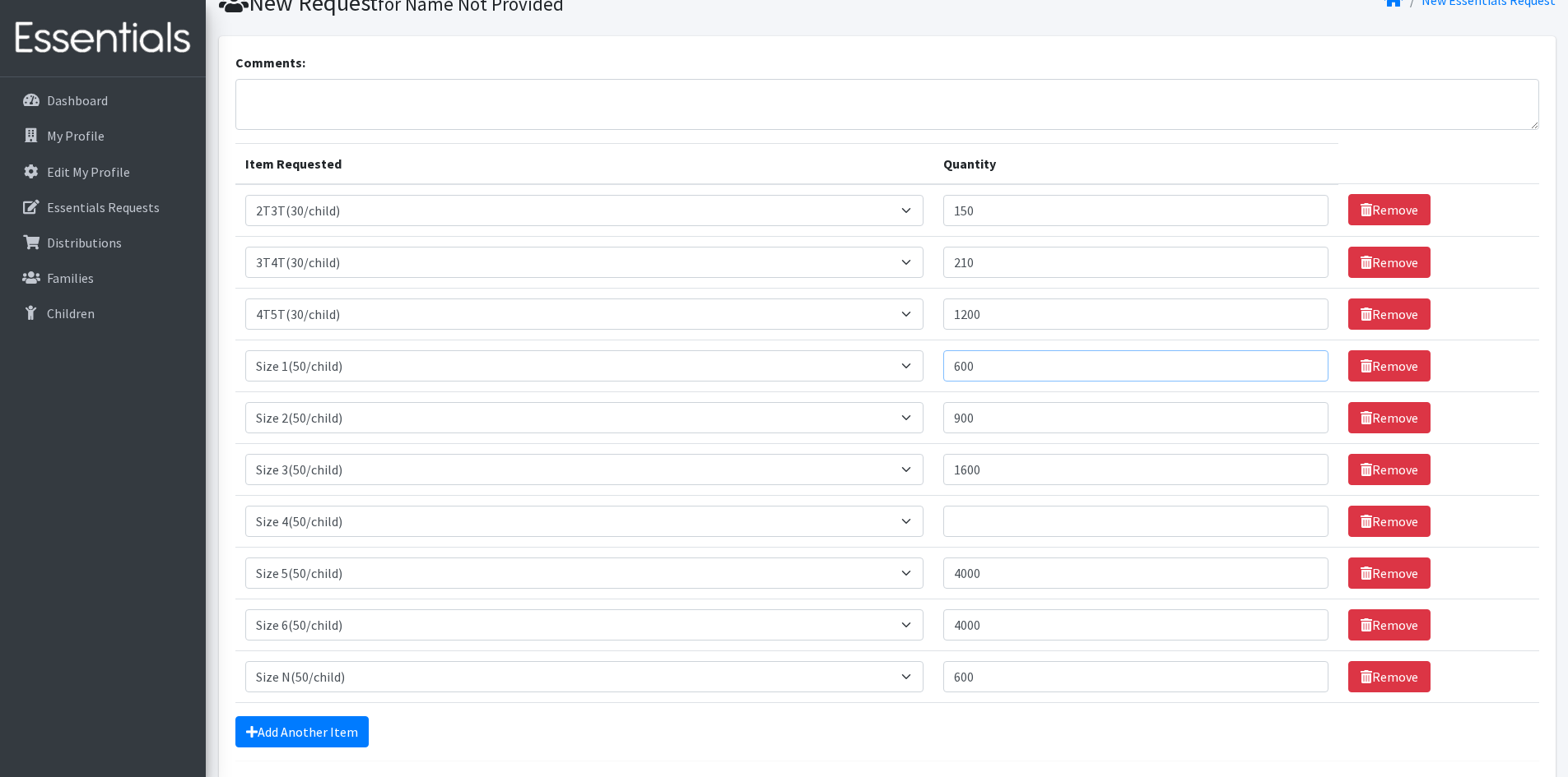
type input "600"
click at [1013, 510] on input "Quantity" at bounding box center [1136, 522] width 385 height 32
type input "3000"
click at [1075, 575] on input "4000" at bounding box center [1136, 574] width 385 height 32
type input "4"
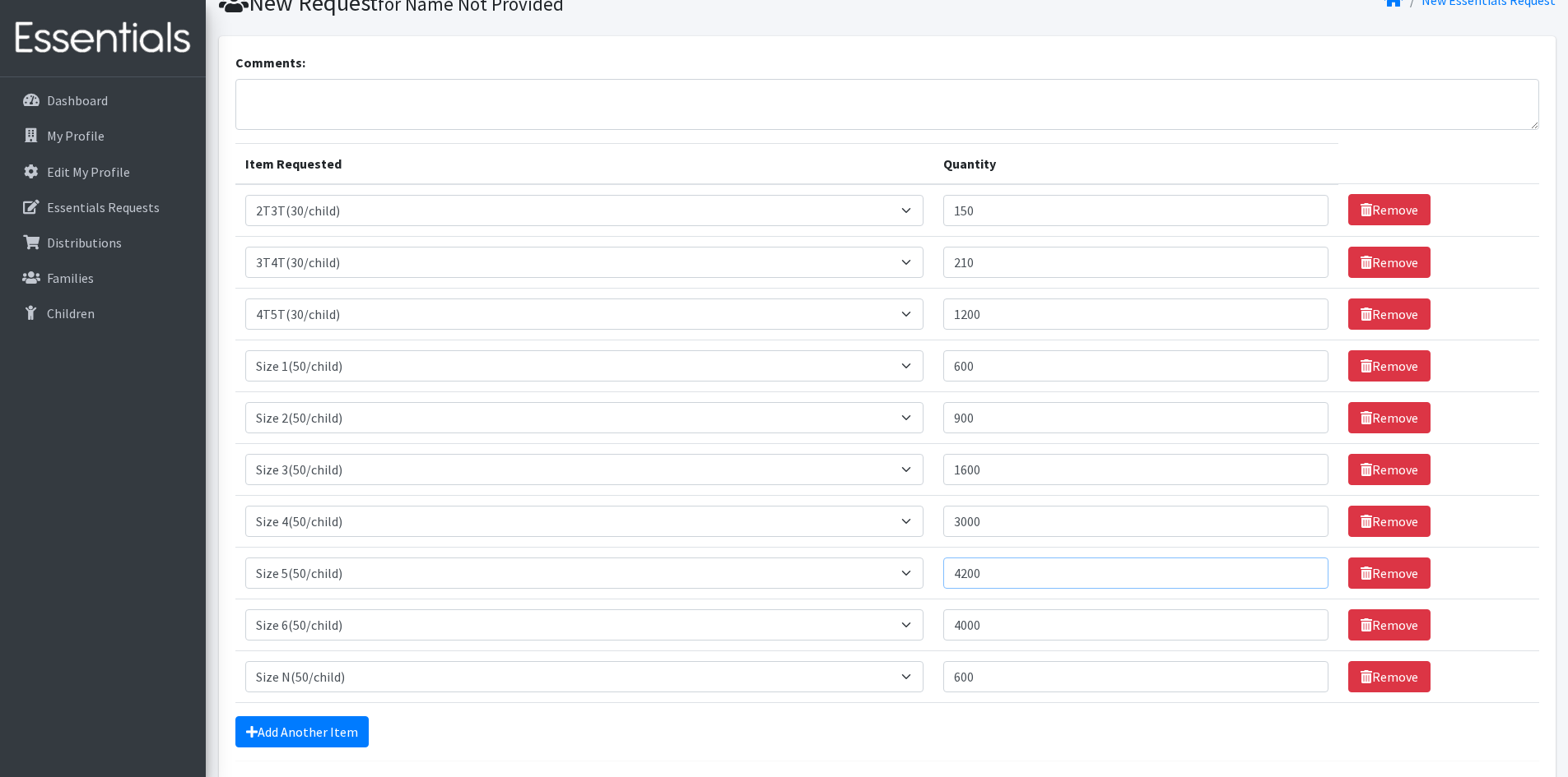
type input "4200"
click at [1065, 730] on div "Add Another Item" at bounding box center [887, 732] width 1304 height 32
click at [1013, 474] on input "1600" at bounding box center [1136, 470] width 385 height 32
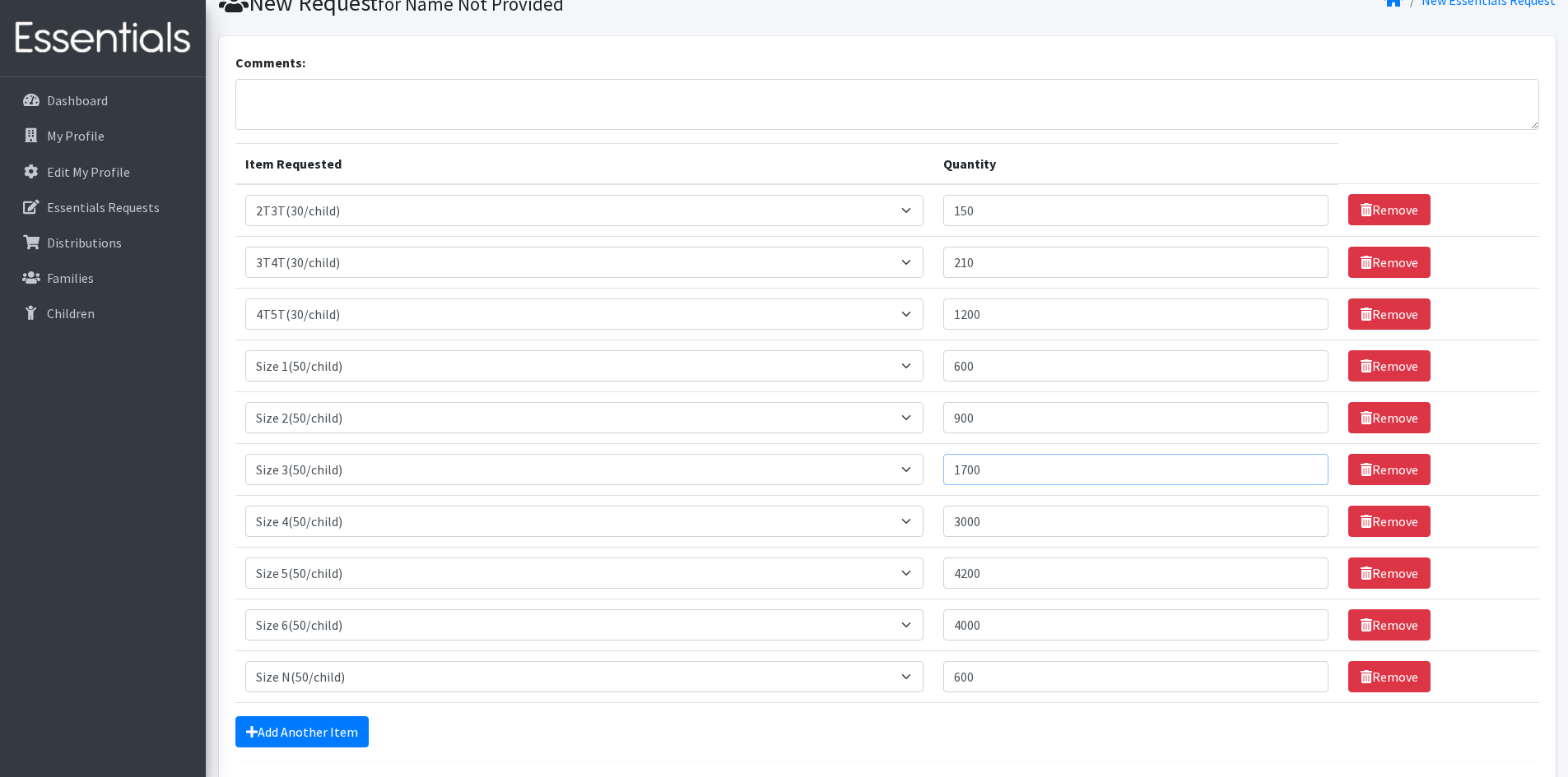
type input "1700"
click at [1016, 417] on input "900" at bounding box center [1136, 418] width 385 height 32
click at [1009, 421] on input "900" at bounding box center [1136, 418] width 385 height 32
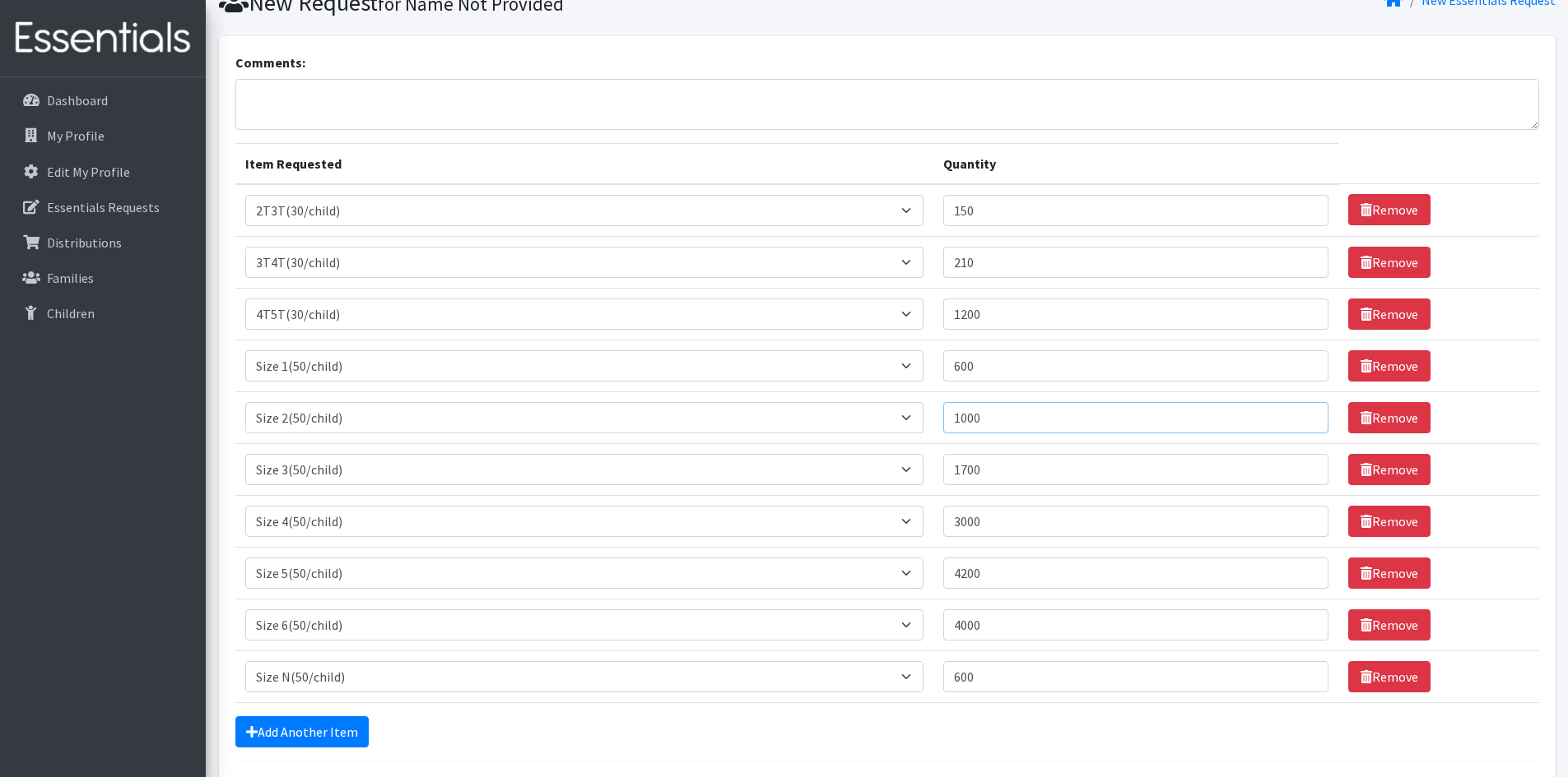
type input "1000"
click at [1038, 366] on input "600" at bounding box center [1136, 367] width 385 height 32
click at [1006, 266] on input "210" at bounding box center [1136, 263] width 385 height 32
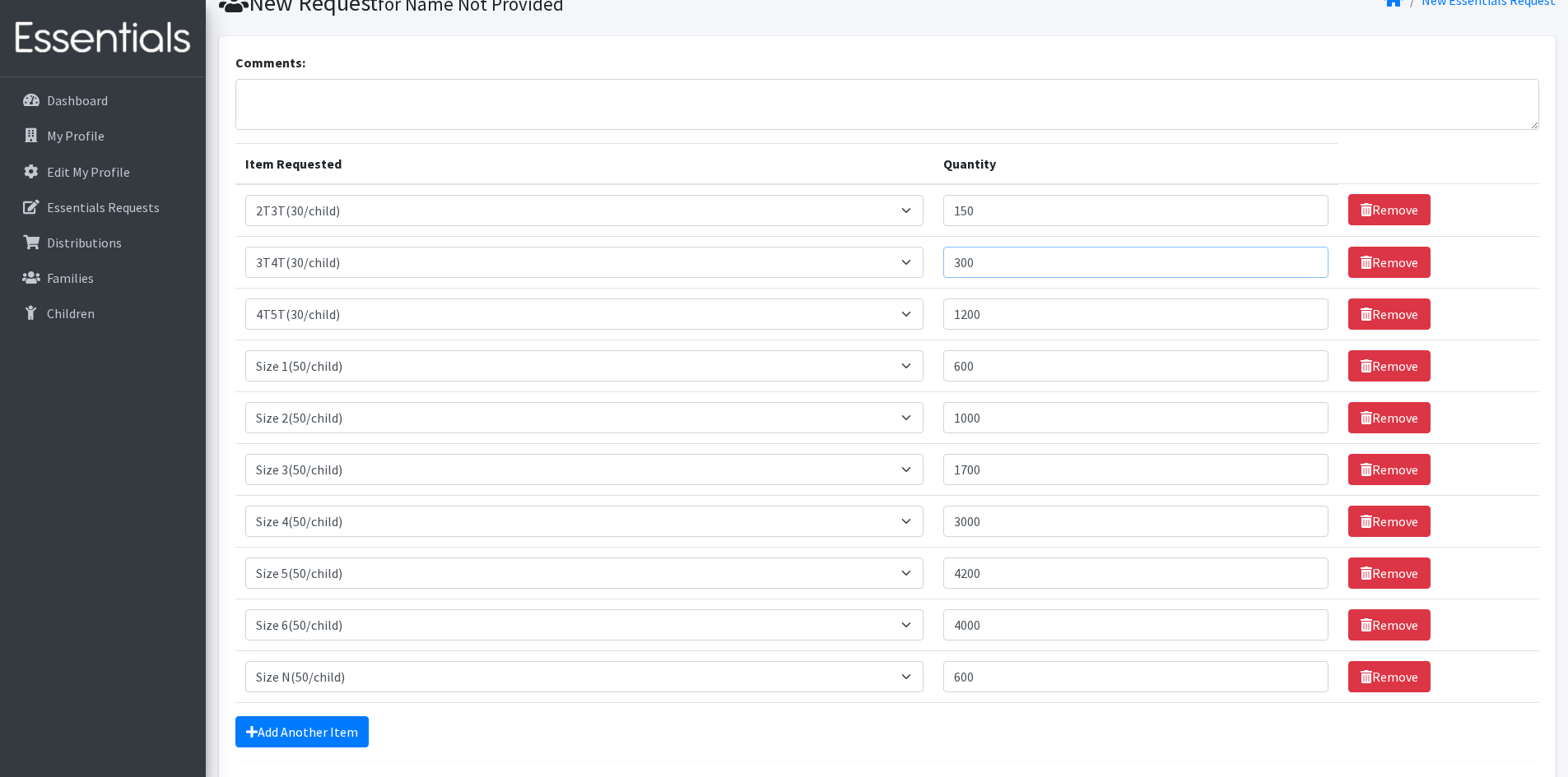
type input "300"
click at [1013, 216] on input "150" at bounding box center [1136, 211] width 385 height 32
click at [998, 258] on input "300" at bounding box center [1136, 263] width 385 height 32
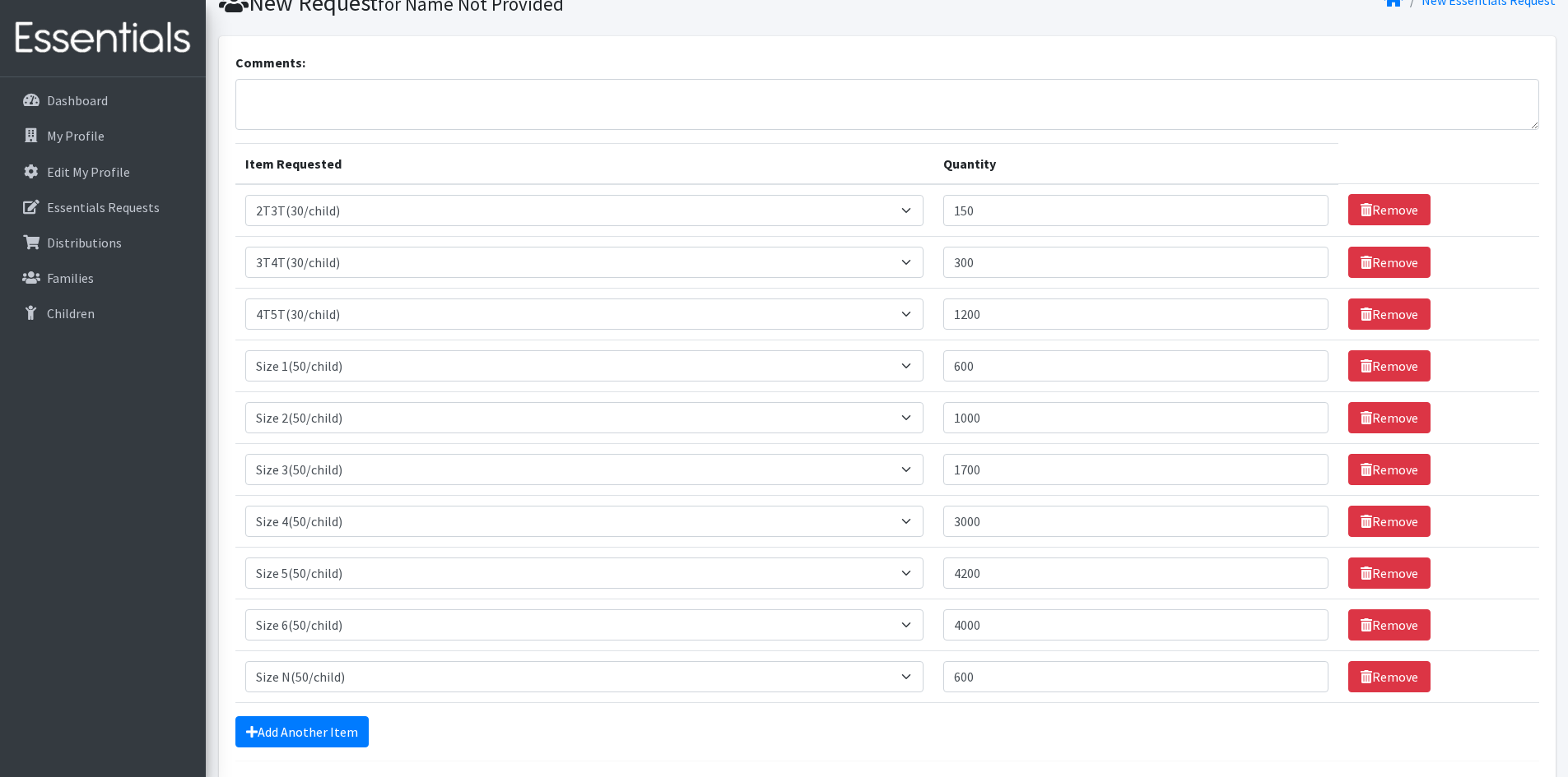
click at [1326, 147] on th "Quantity" at bounding box center [1136, 163] width 405 height 41
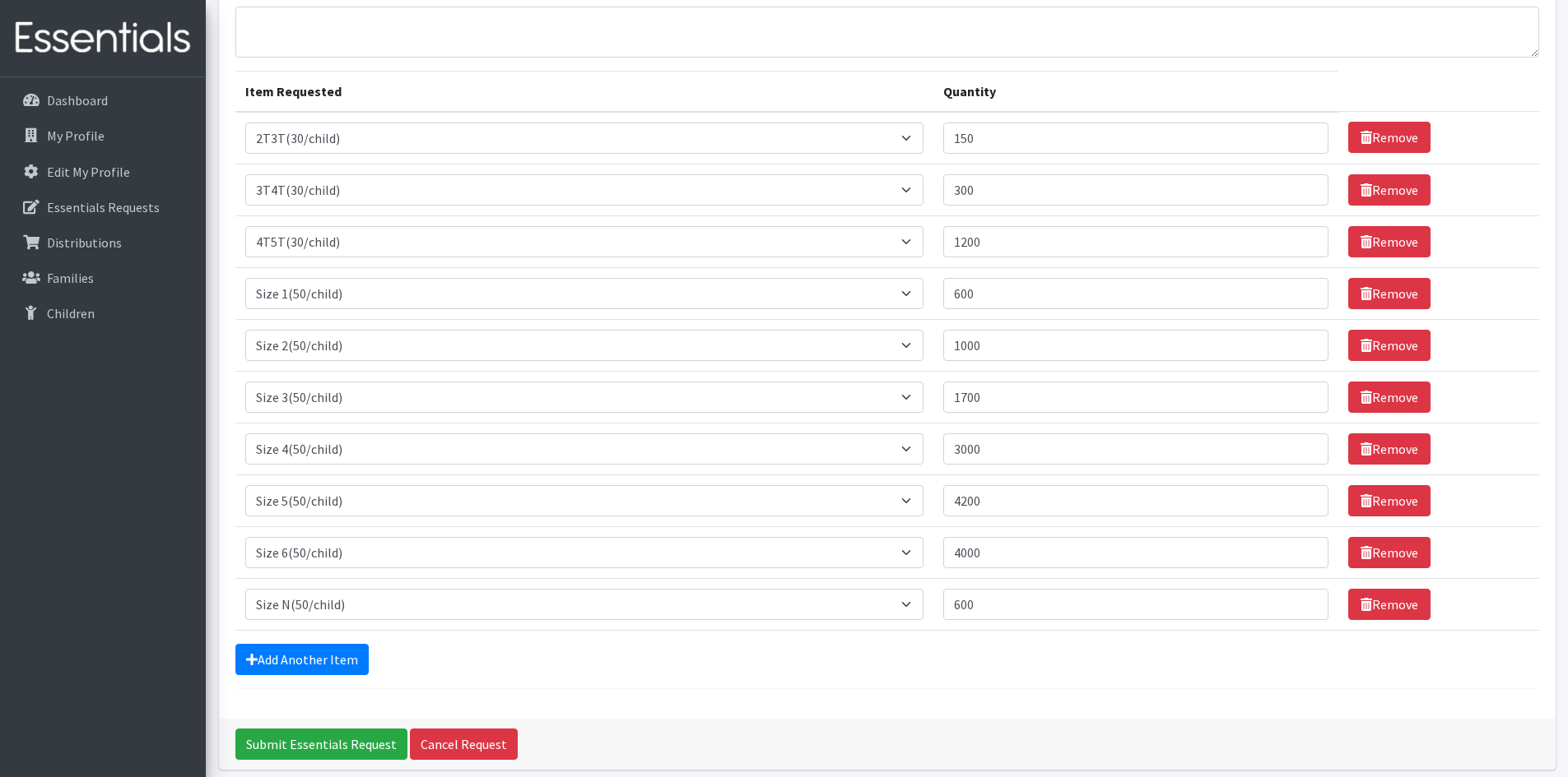
scroll to position [163, 0]
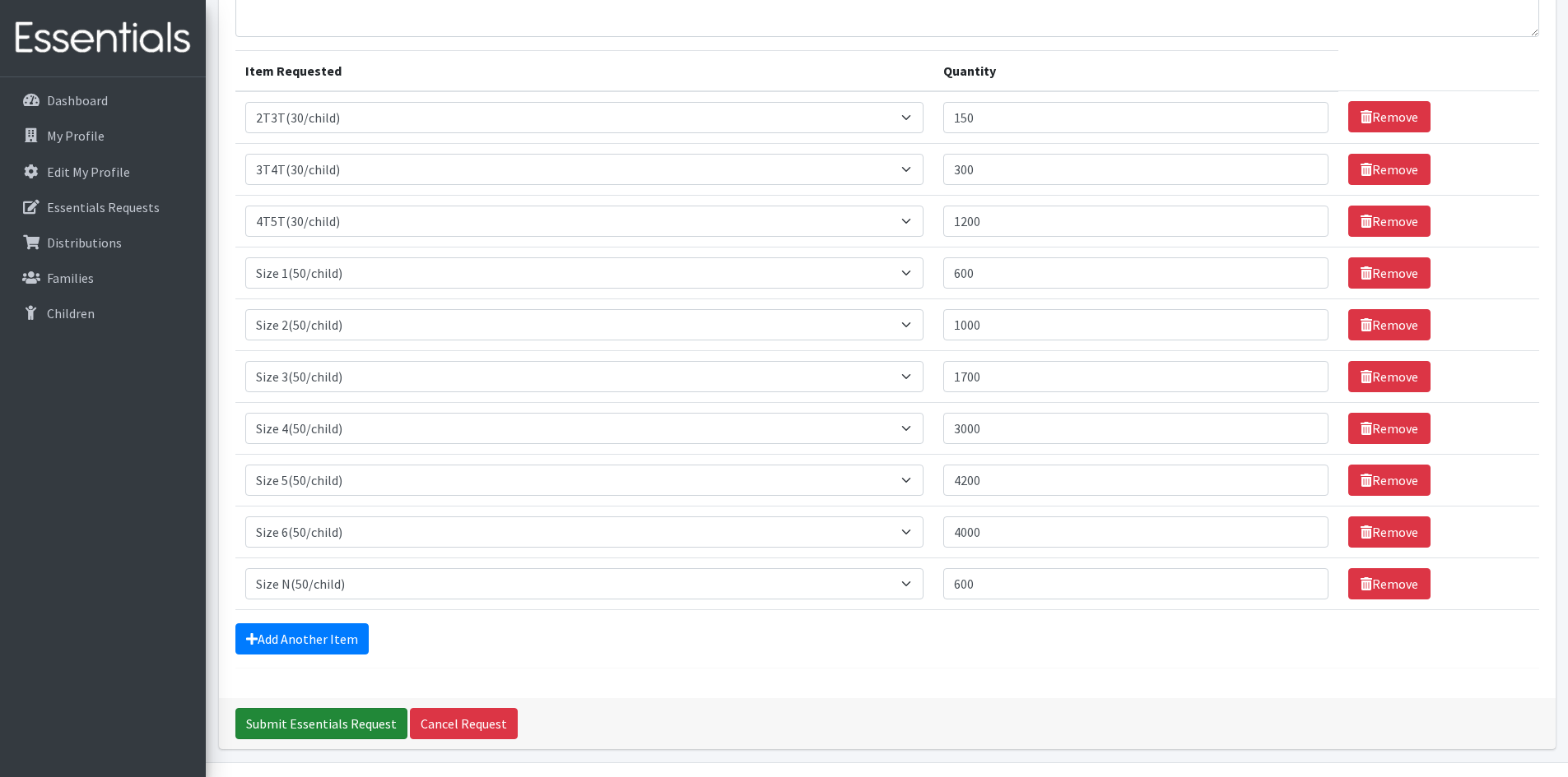
click at [318, 724] on input "Submit Essentials Request" at bounding box center [320, 724] width 172 height 32
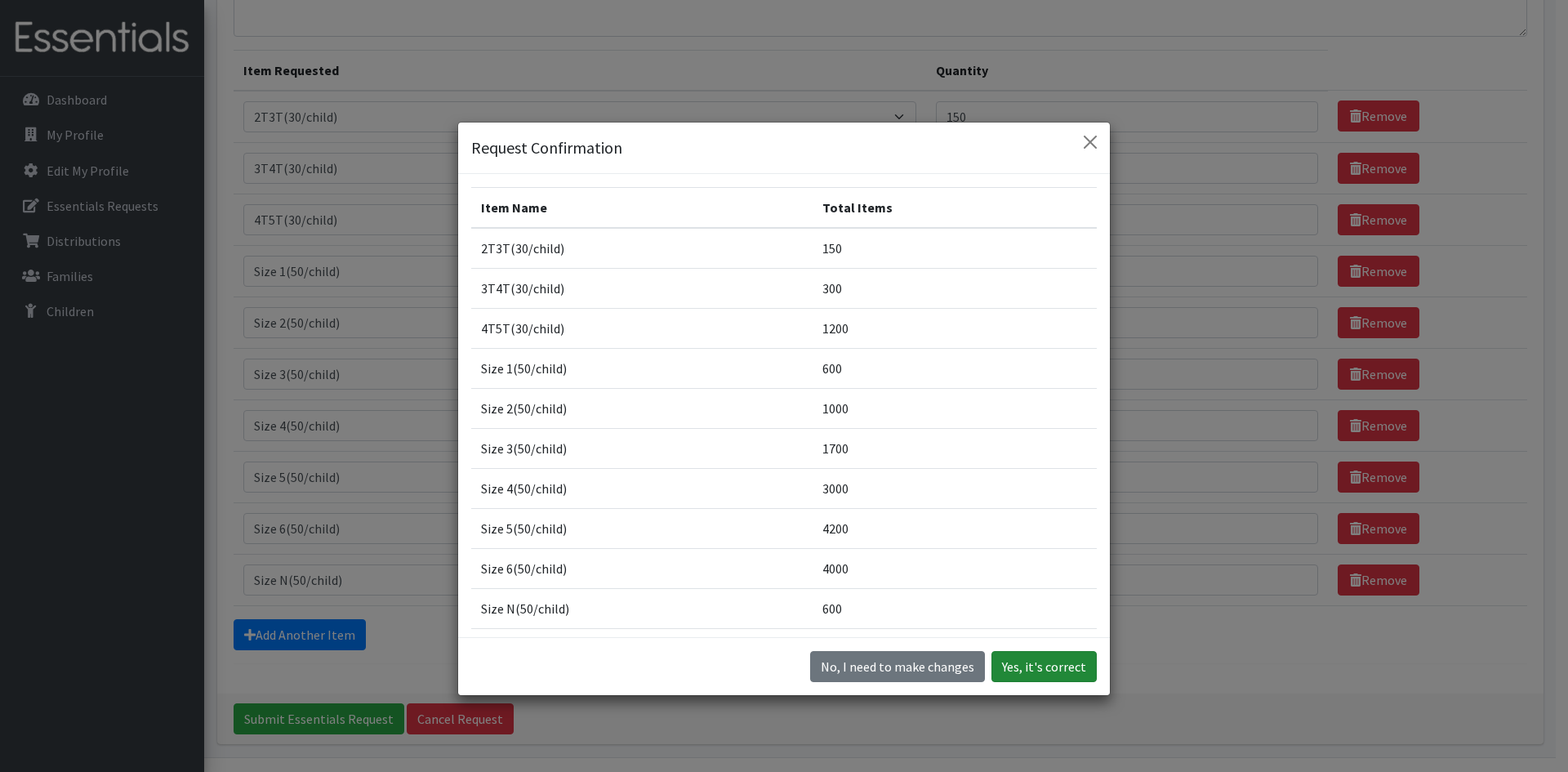
click at [1048, 666] on button "Yes, it's correct" at bounding box center [1044, 667] width 105 height 31
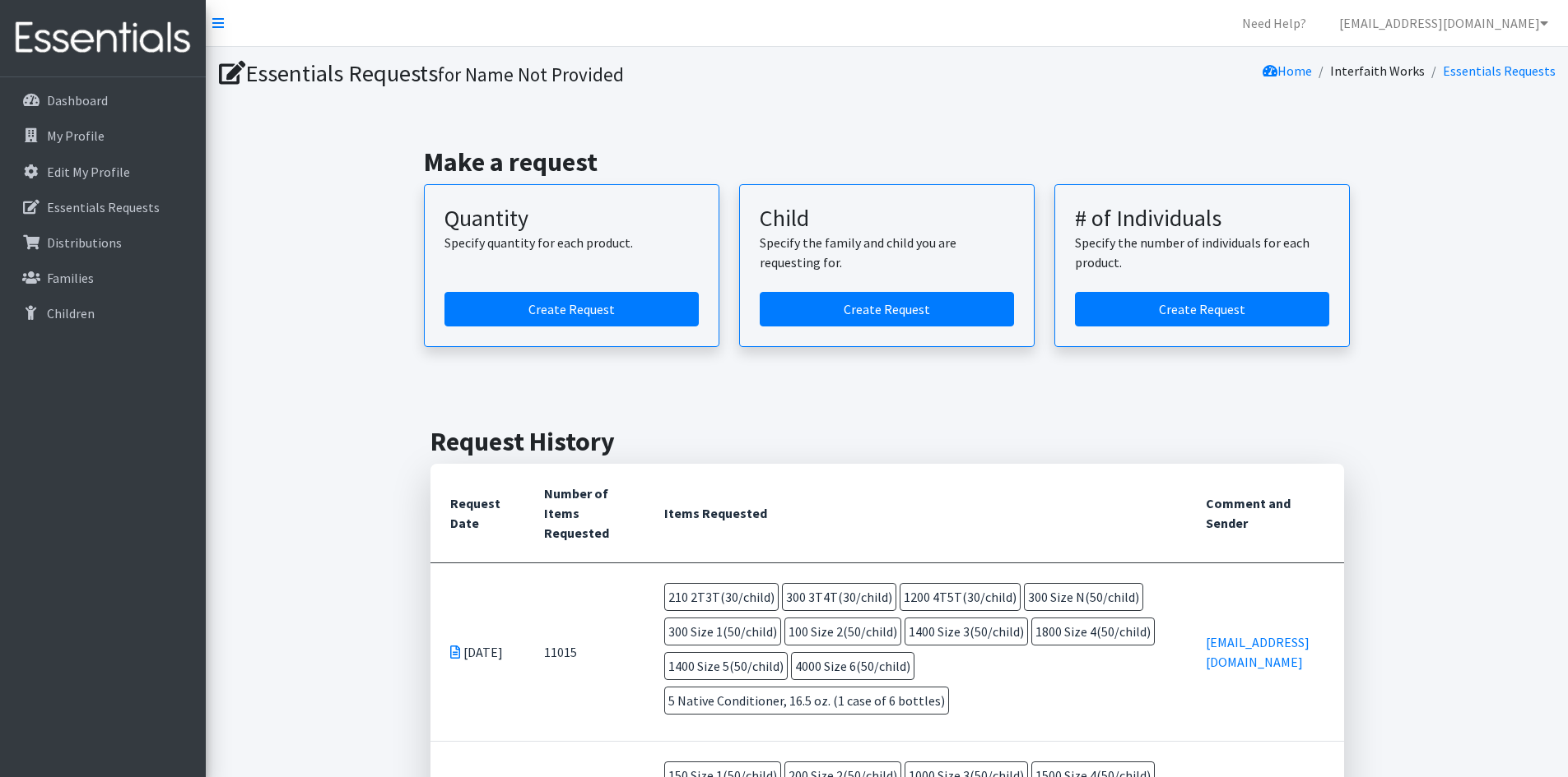
scroll to position [1283, 0]
